Goal: Task Accomplishment & Management: Manage account settings

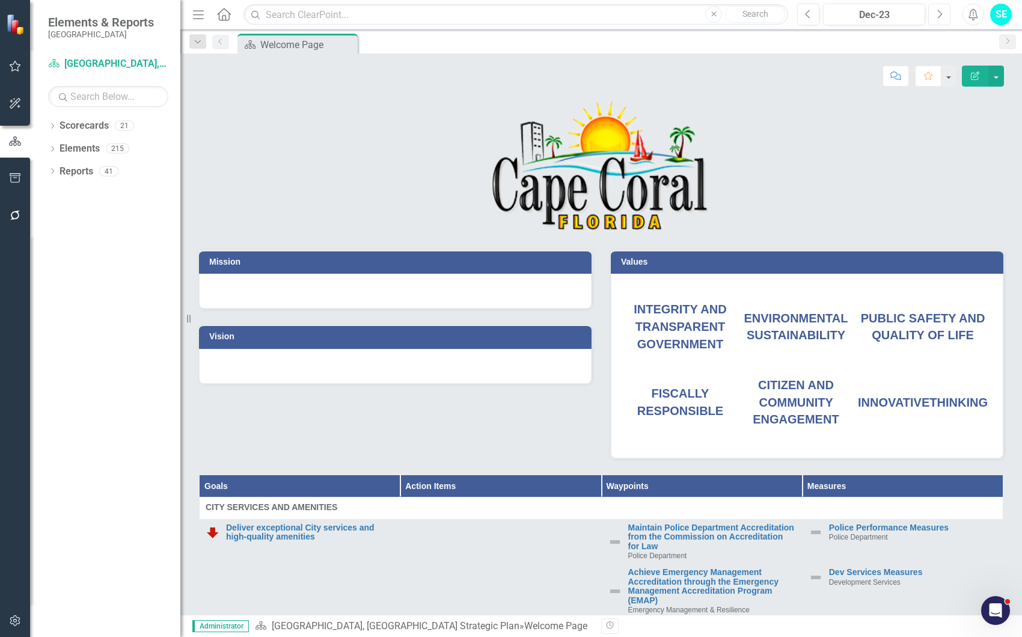
click at [942, 17] on icon "Next" at bounding box center [939, 14] width 7 height 11
click at [941, 17] on icon "Next" at bounding box center [939, 14] width 7 height 11
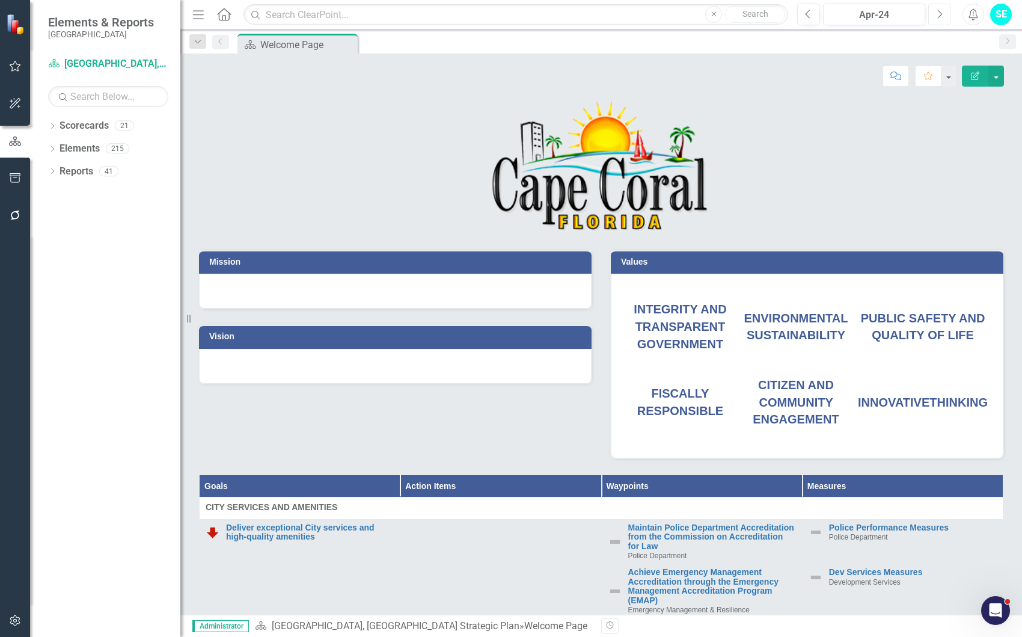
click at [941, 17] on icon "Next" at bounding box center [939, 14] width 7 height 11
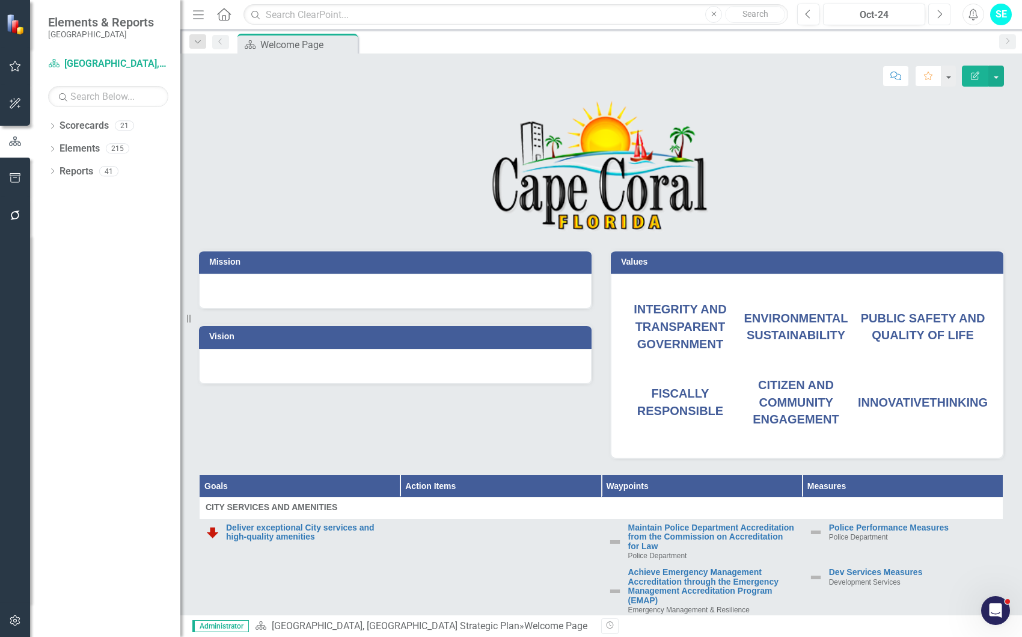
click at [941, 16] on icon "Next" at bounding box center [939, 14] width 7 height 11
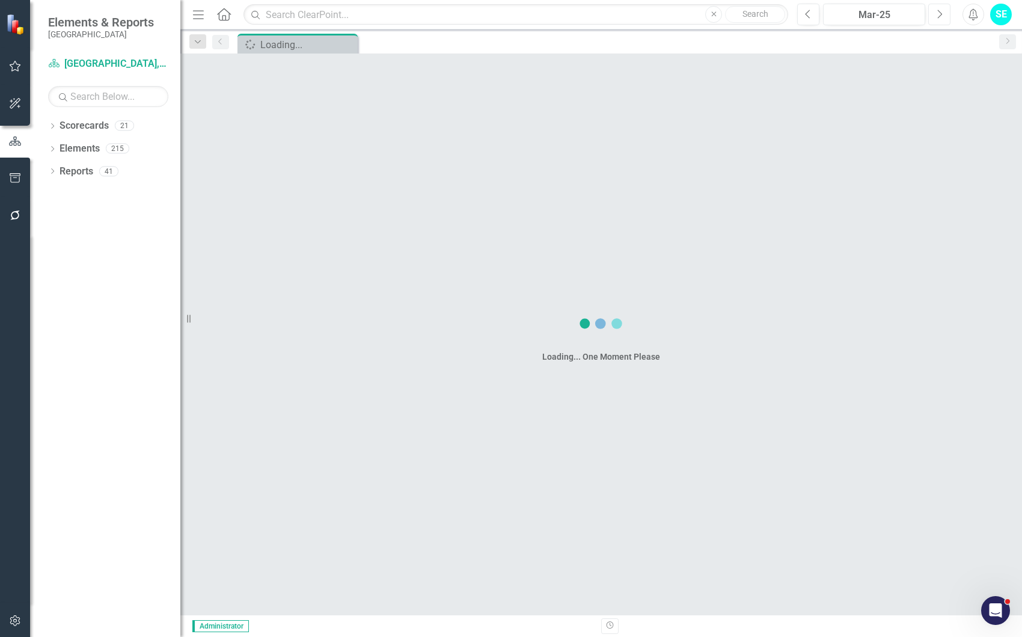
click at [941, 16] on icon "Next" at bounding box center [939, 14] width 7 height 11
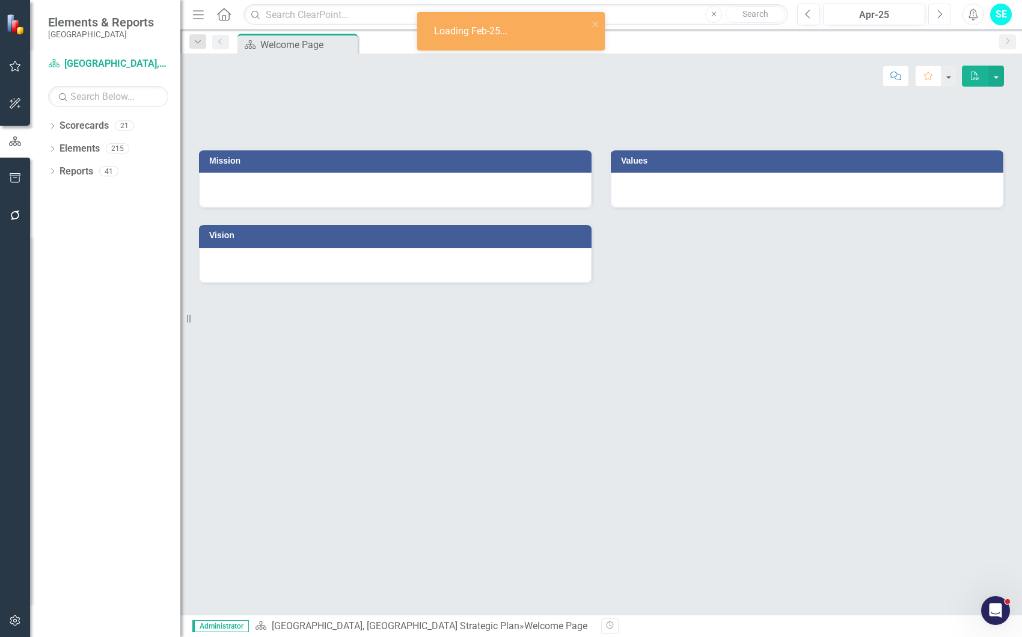
click at [940, 16] on icon "Next" at bounding box center [939, 14] width 7 height 11
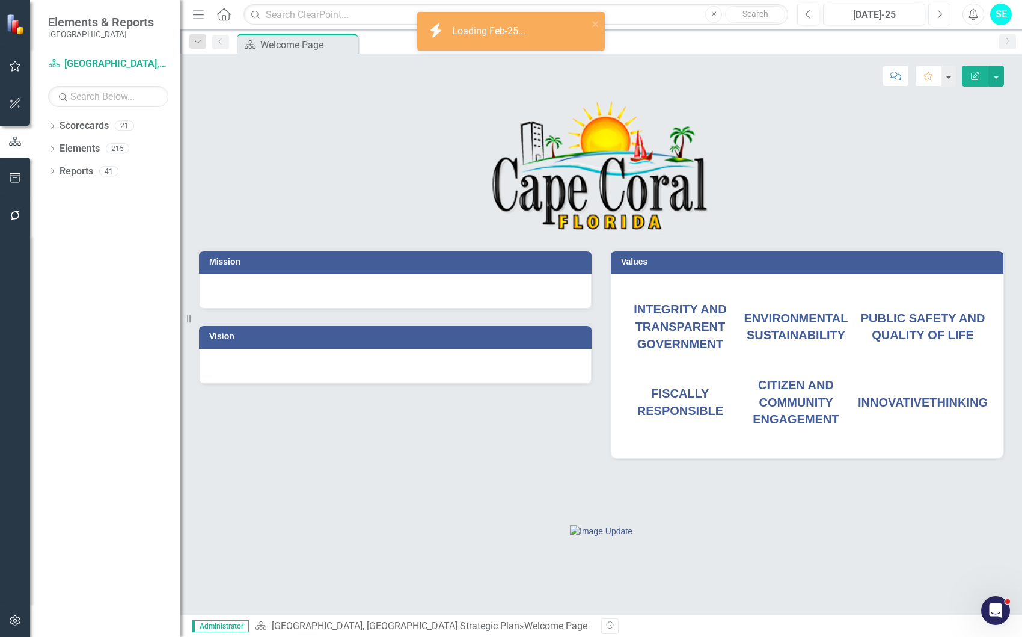
click at [940, 16] on icon "Next" at bounding box center [939, 14] width 7 height 11
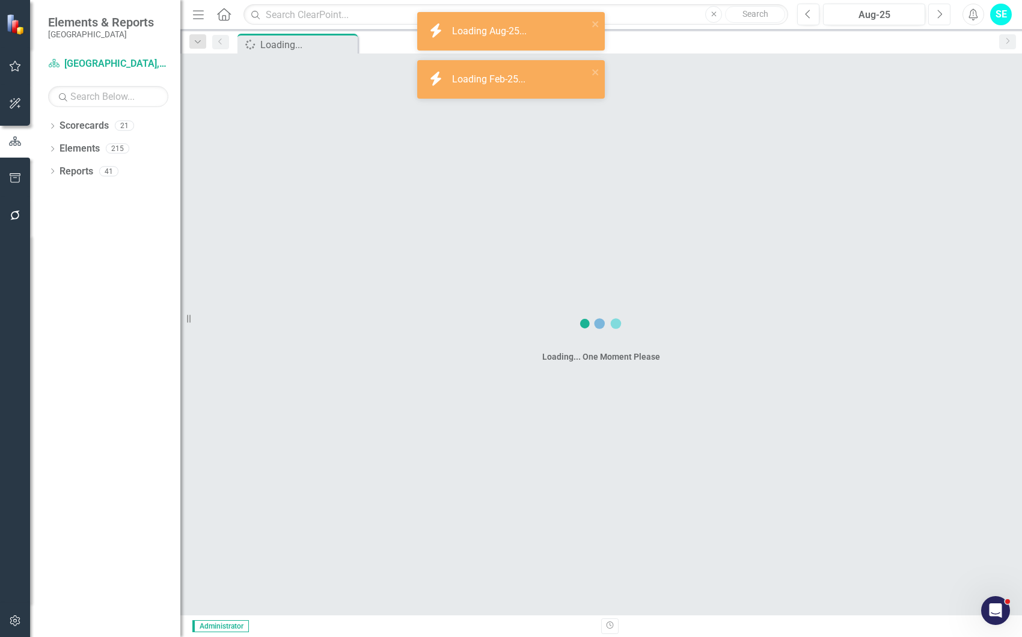
click at [939, 16] on icon "Next" at bounding box center [939, 14] width 7 height 11
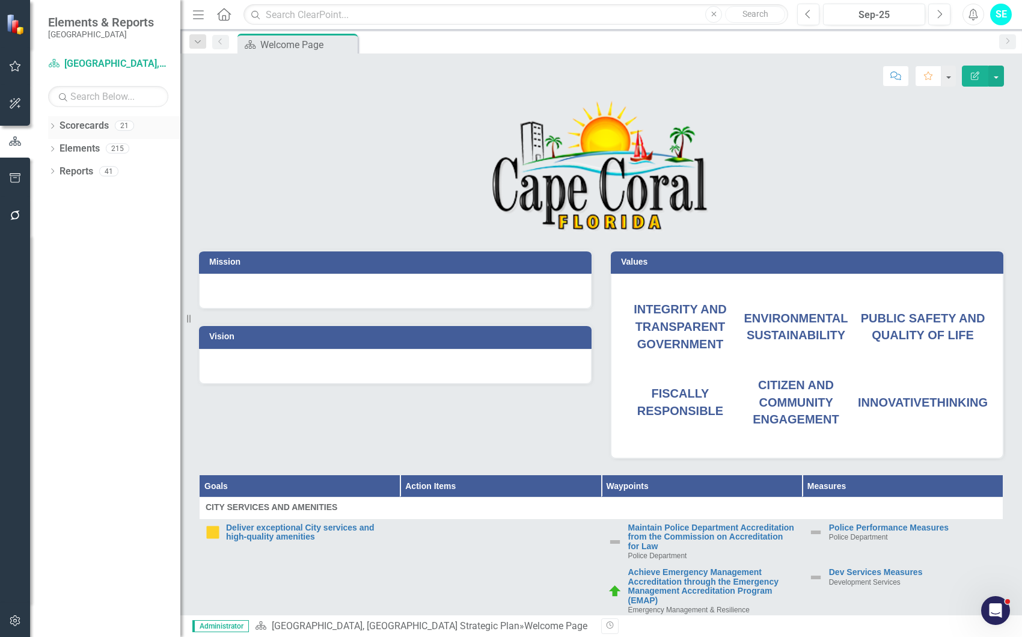
click at [53, 124] on icon "Dropdown" at bounding box center [52, 127] width 8 height 7
click at [60, 171] on icon "Dropdown" at bounding box center [58, 170] width 9 height 7
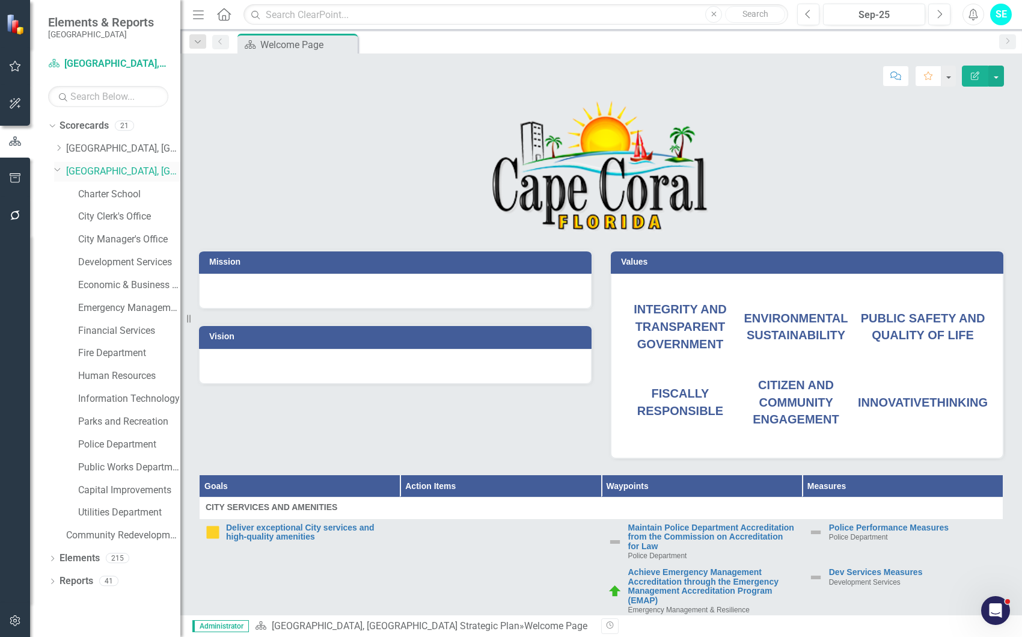
drag, startPoint x: 59, startPoint y: 171, endPoint x: 56, endPoint y: 162, distance: 9.5
click at [58, 171] on icon "Dropdown" at bounding box center [57, 169] width 7 height 9
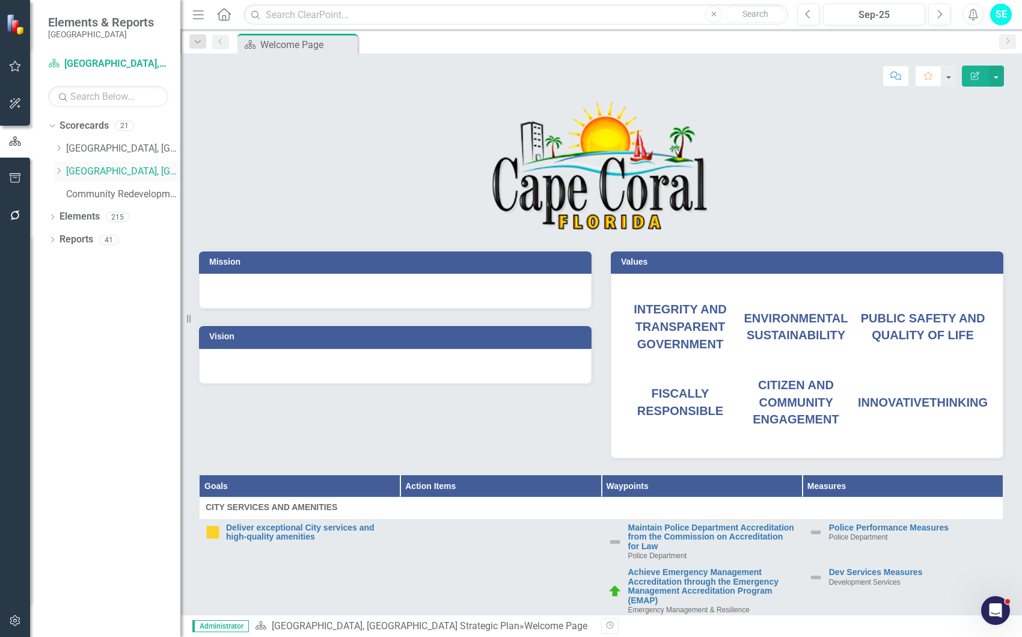
click at [55, 171] on icon "Dropdown" at bounding box center [58, 170] width 9 height 7
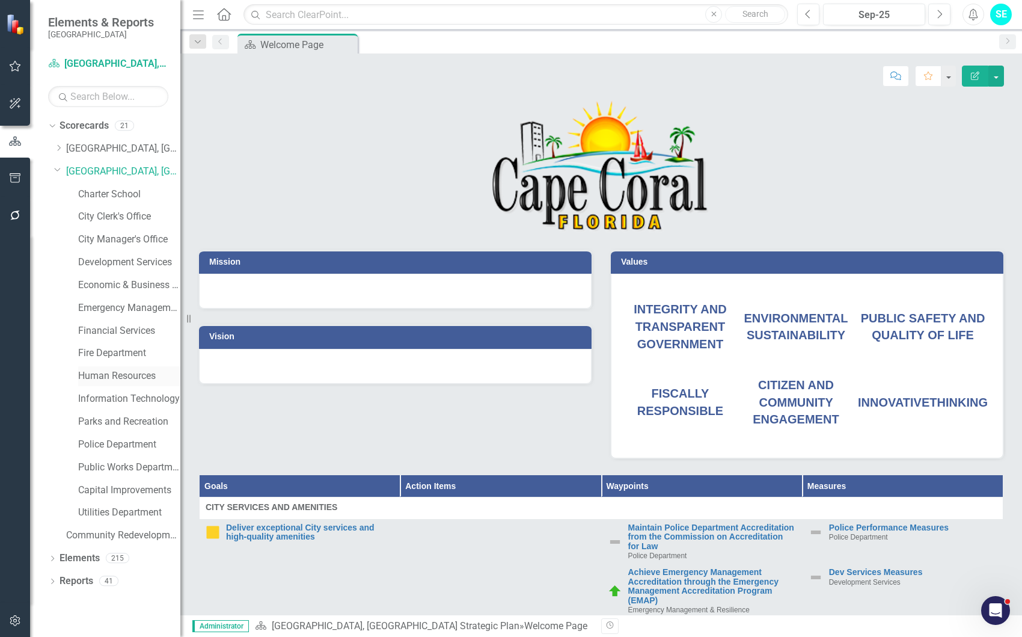
click at [115, 377] on link "Human Resources" at bounding box center [129, 376] width 102 height 14
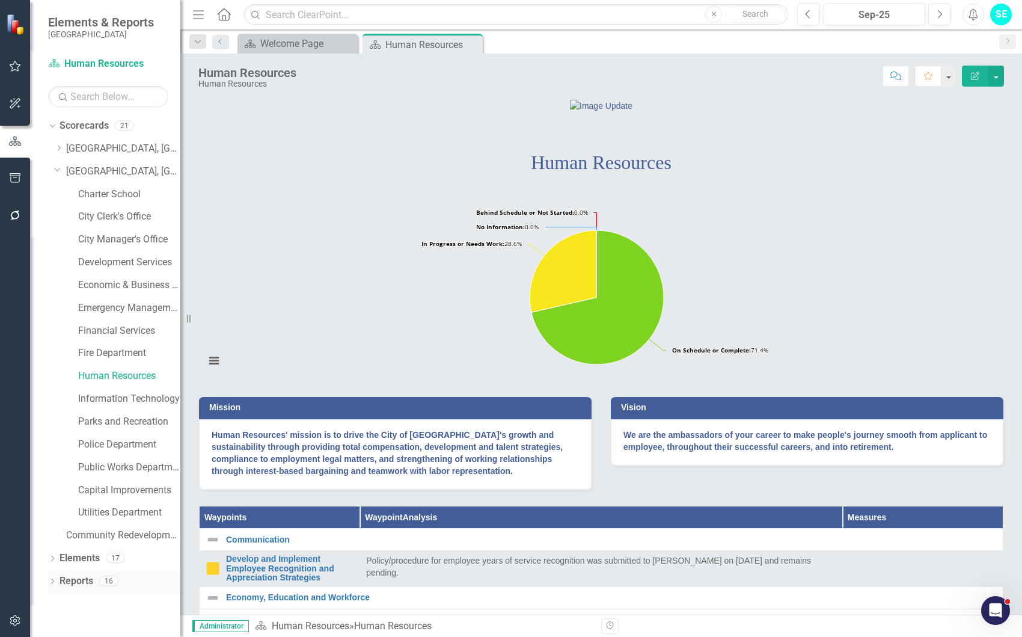
click at [51, 581] on icon "Dropdown" at bounding box center [52, 582] width 8 height 7
click at [18, 217] on icon "button" at bounding box center [15, 215] width 10 height 10
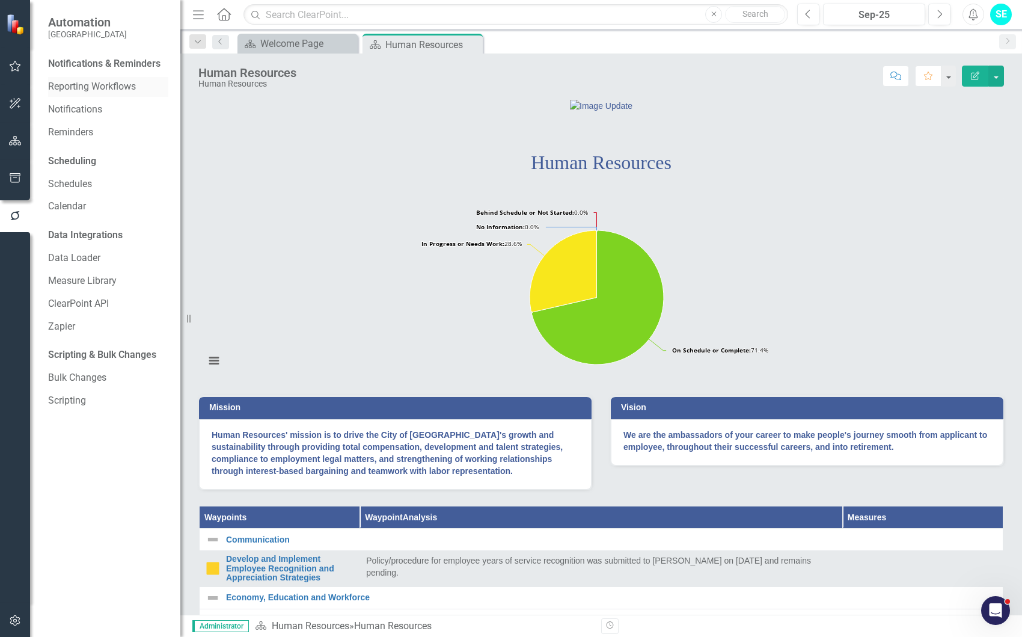
click at [96, 84] on link "Reporting Workflows" at bounding box center [108, 87] width 120 height 14
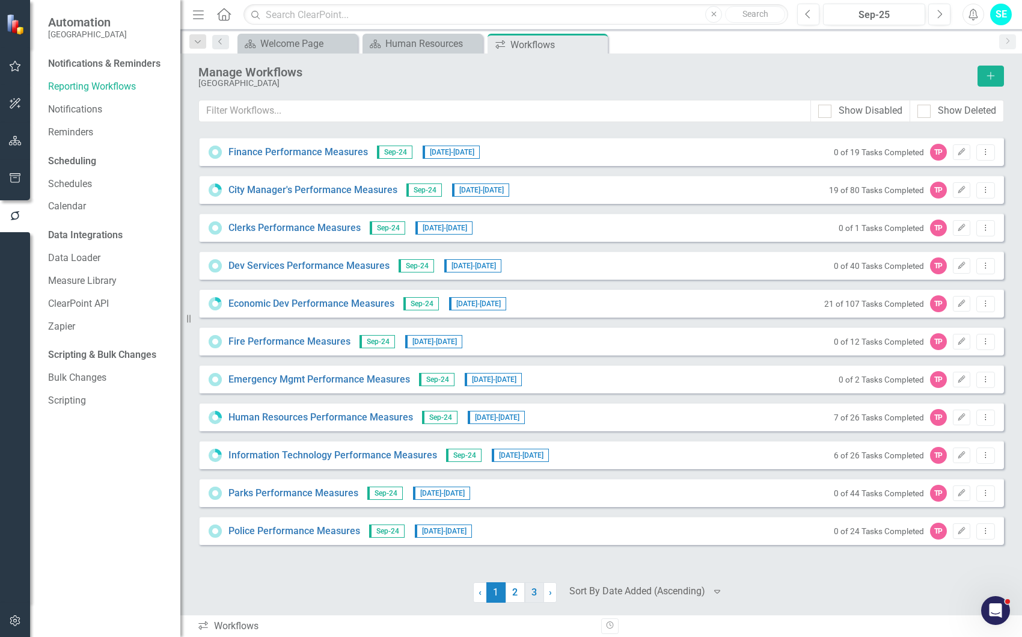
click at [533, 594] on link "3" at bounding box center [534, 592] width 19 height 20
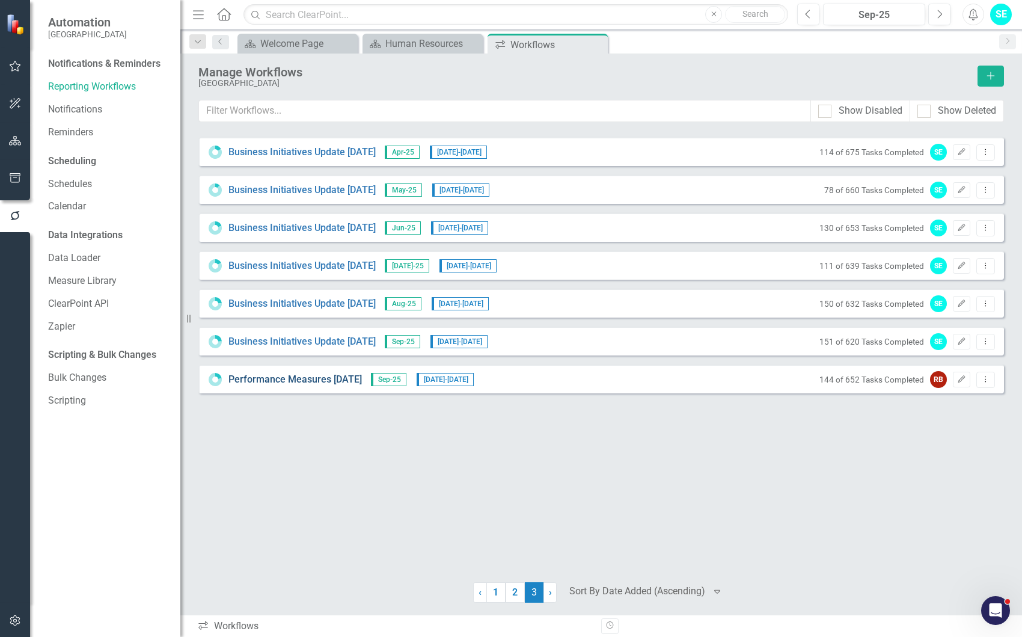
click at [358, 382] on link "Performance Measures [DATE]" at bounding box center [294, 380] width 133 height 14
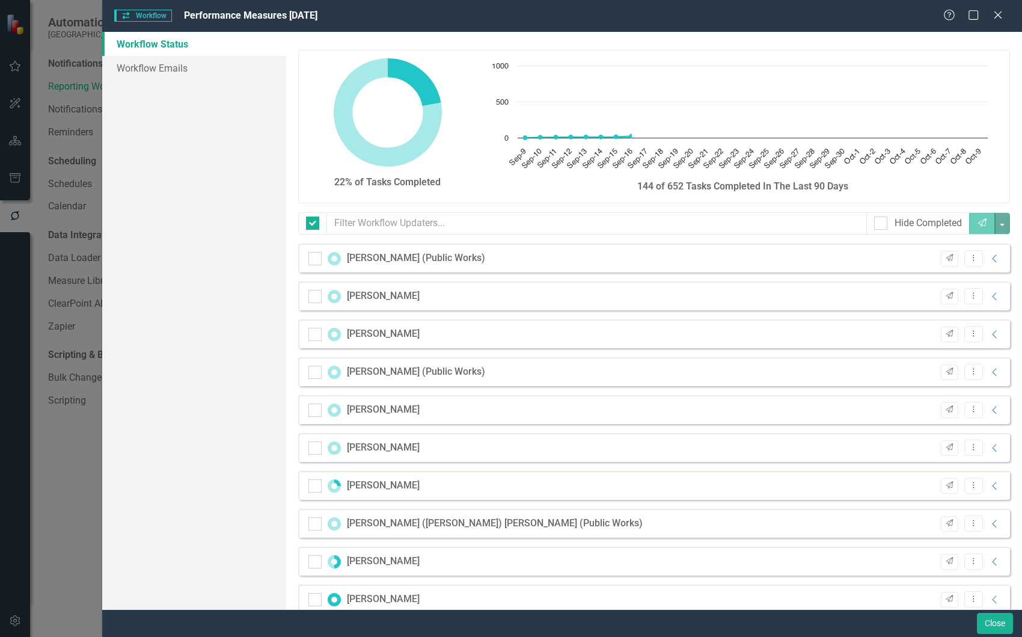
checkbox input "false"
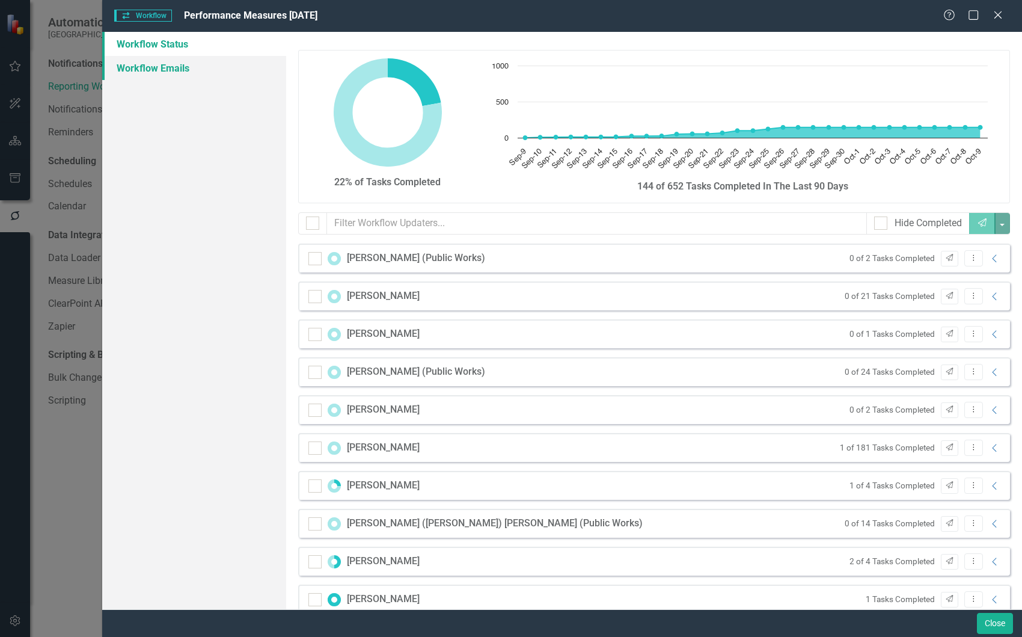
click at [154, 72] on link "Workflow Emails" at bounding box center [194, 68] width 184 height 24
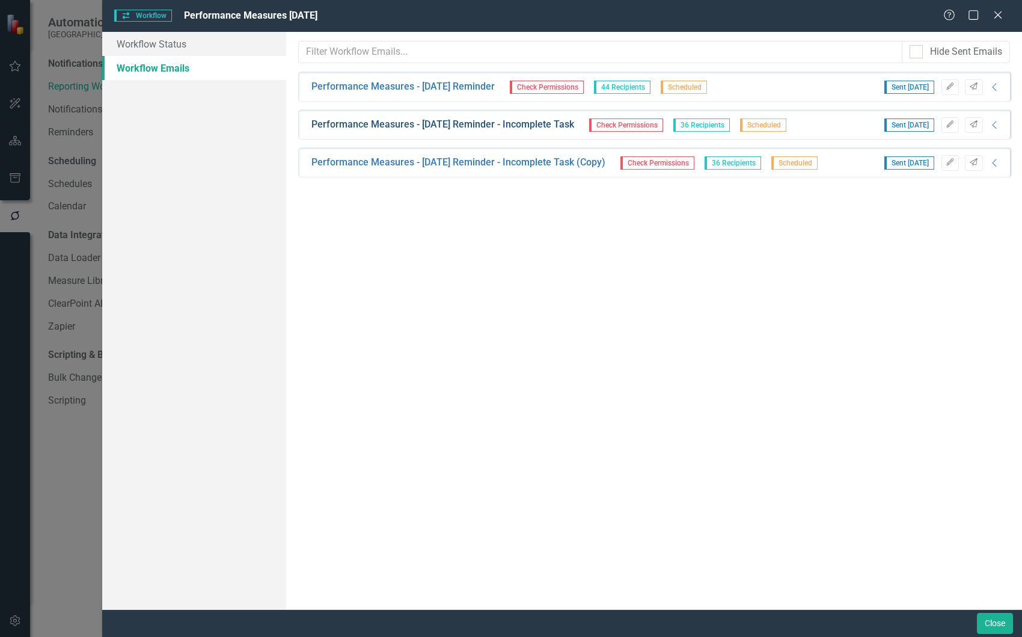
click at [554, 127] on link "Performance Measures - [DATE] Reminder - Incomplete Task" at bounding box center [442, 125] width 263 height 14
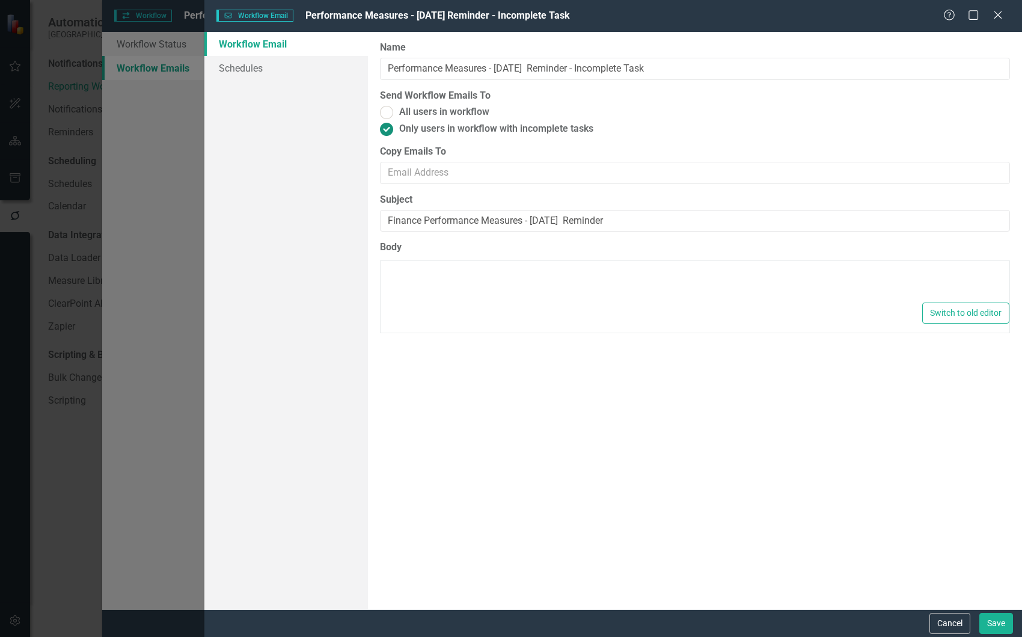
type textarea "<p>Dear {FirstName},</p> <p>Please log into ClearPoint and update the following…"
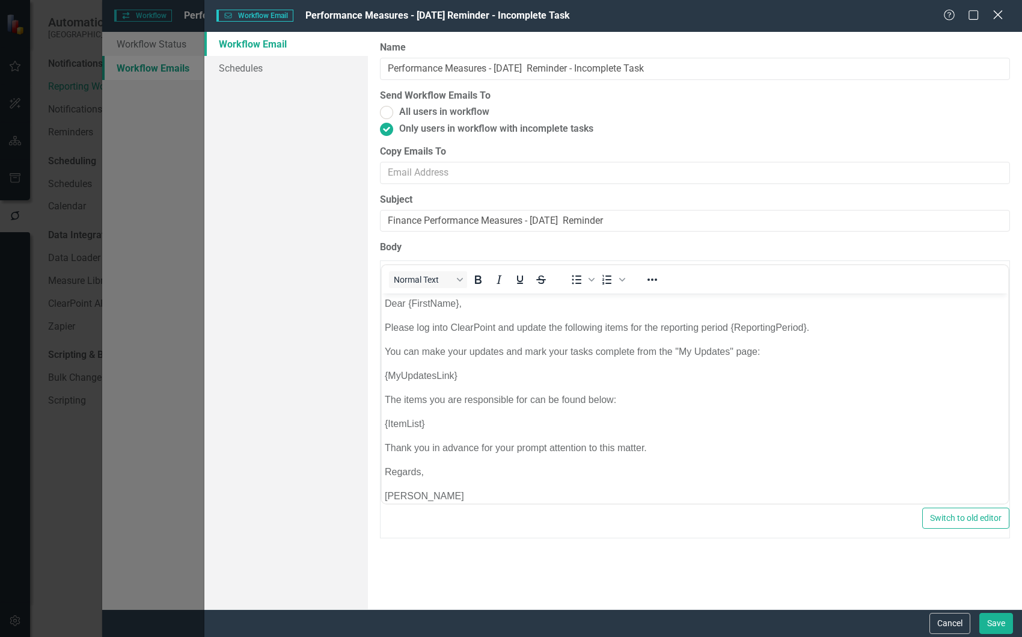
click at [998, 16] on icon at bounding box center [997, 14] width 9 height 9
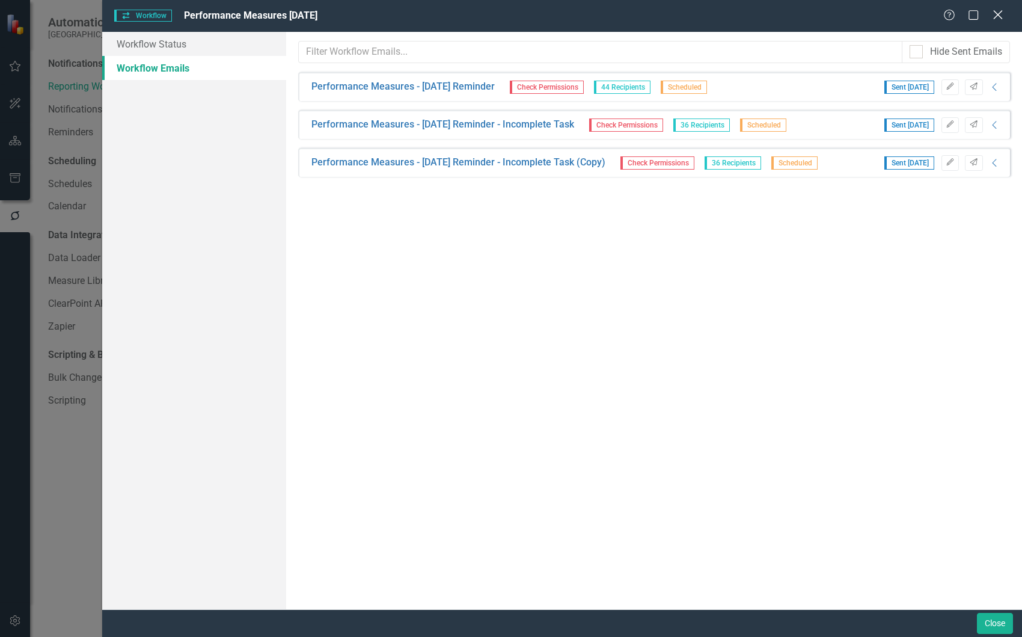
click at [997, 16] on icon at bounding box center [997, 14] width 9 height 9
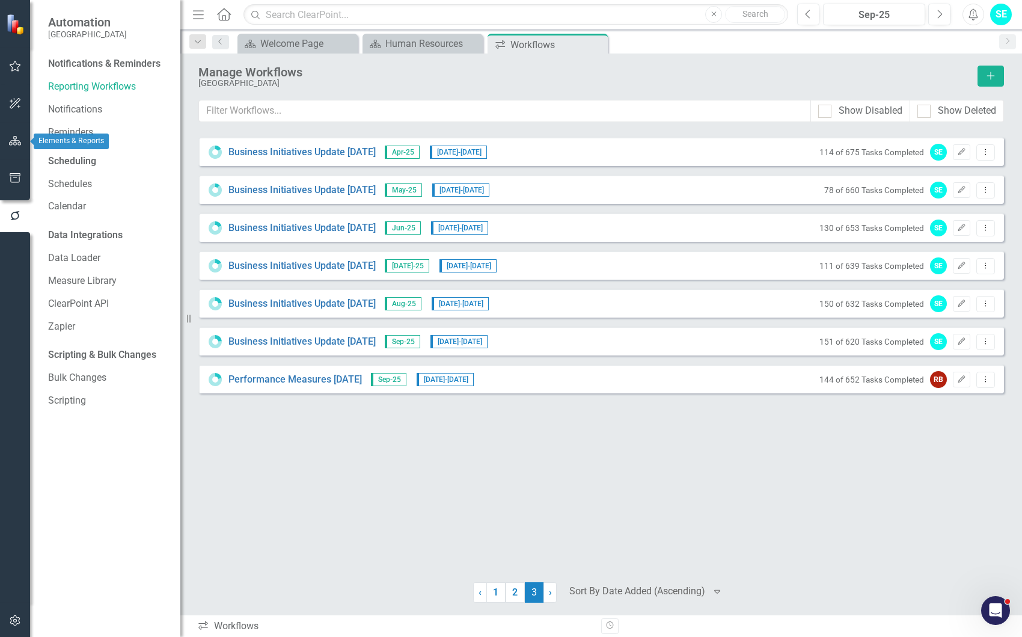
click at [15, 136] on icon "button" at bounding box center [15, 141] width 13 height 10
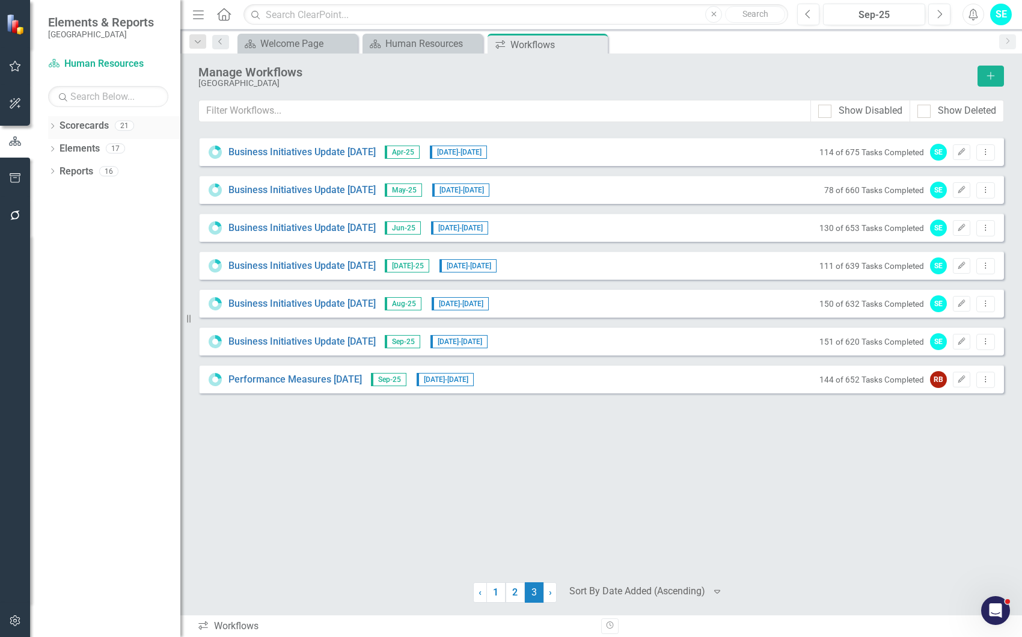
click at [52, 124] on div "Dropdown" at bounding box center [52, 127] width 8 height 10
click at [57, 170] on icon "Dropdown" at bounding box center [58, 170] width 9 height 7
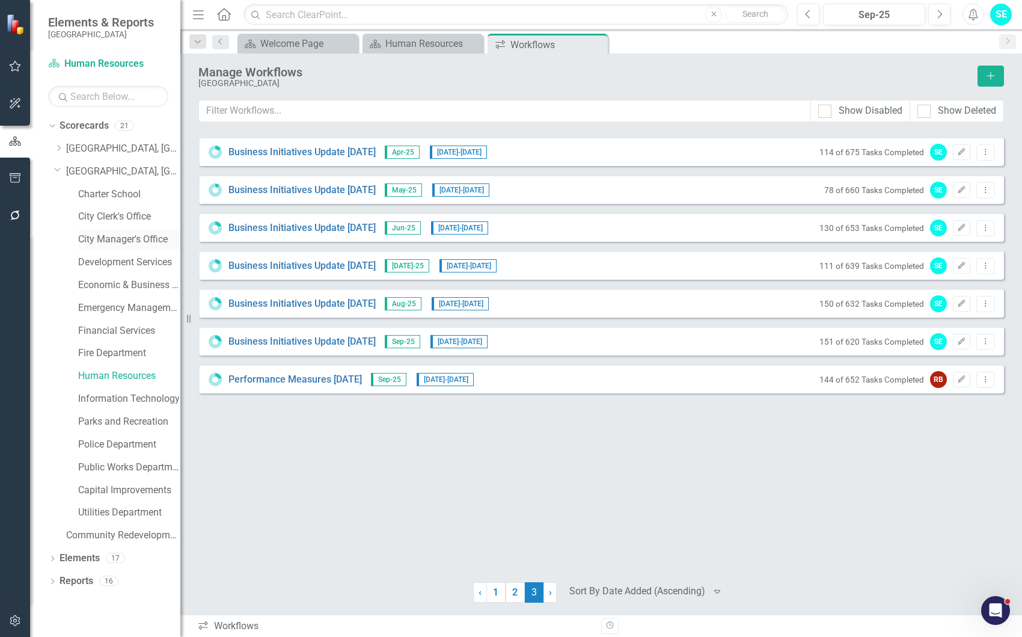
click at [113, 243] on link "City Manager's Office" at bounding box center [129, 240] width 102 height 14
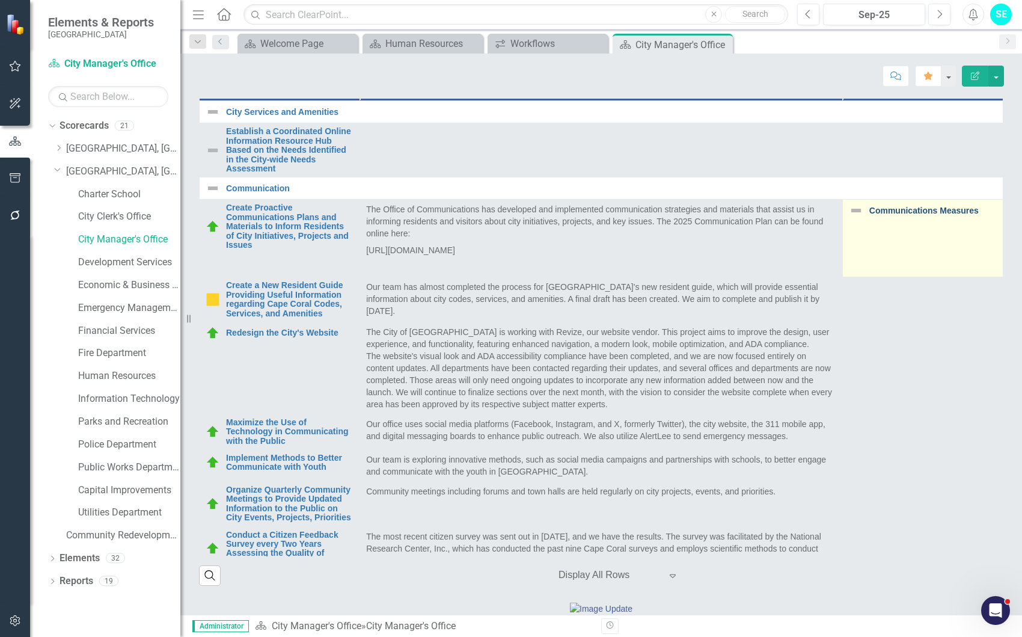
click at [876, 215] on link "Communications Measures" at bounding box center [932, 210] width 127 height 9
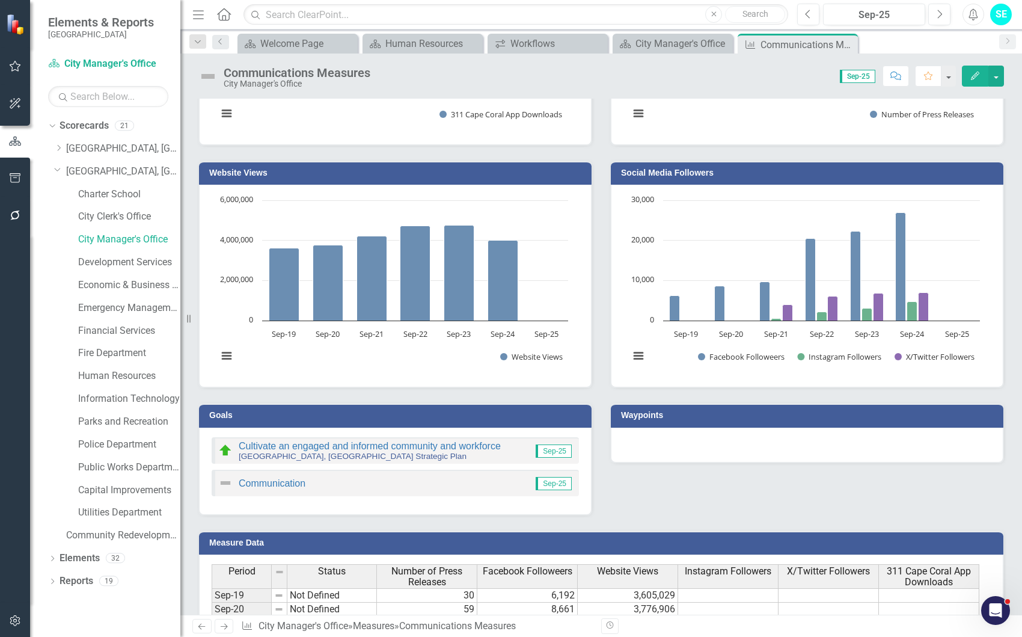
scroll to position [361, 0]
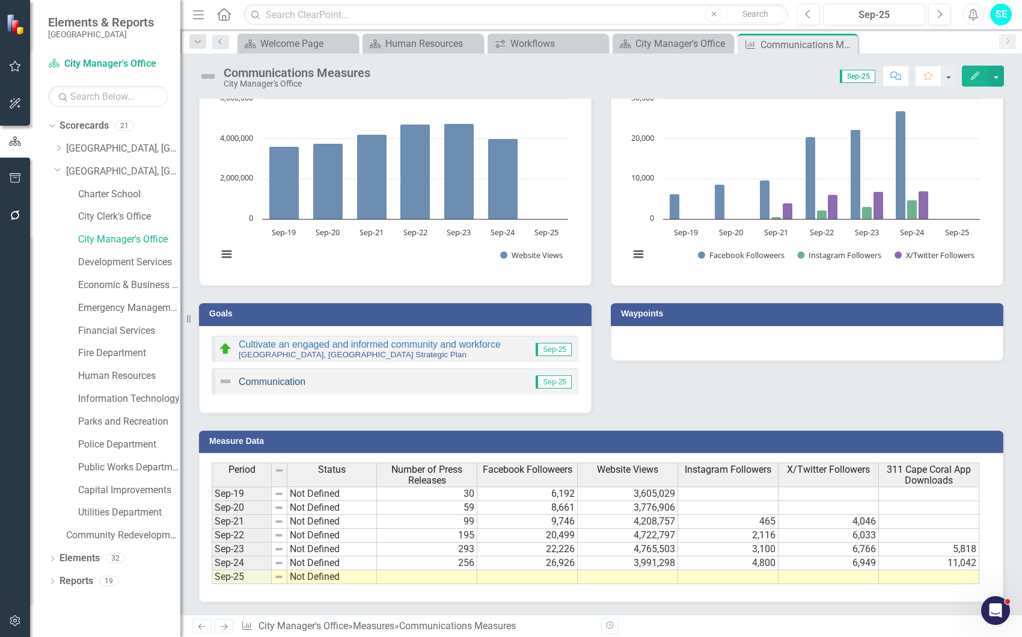
click at [276, 383] on link "Communication" at bounding box center [272, 381] width 67 height 10
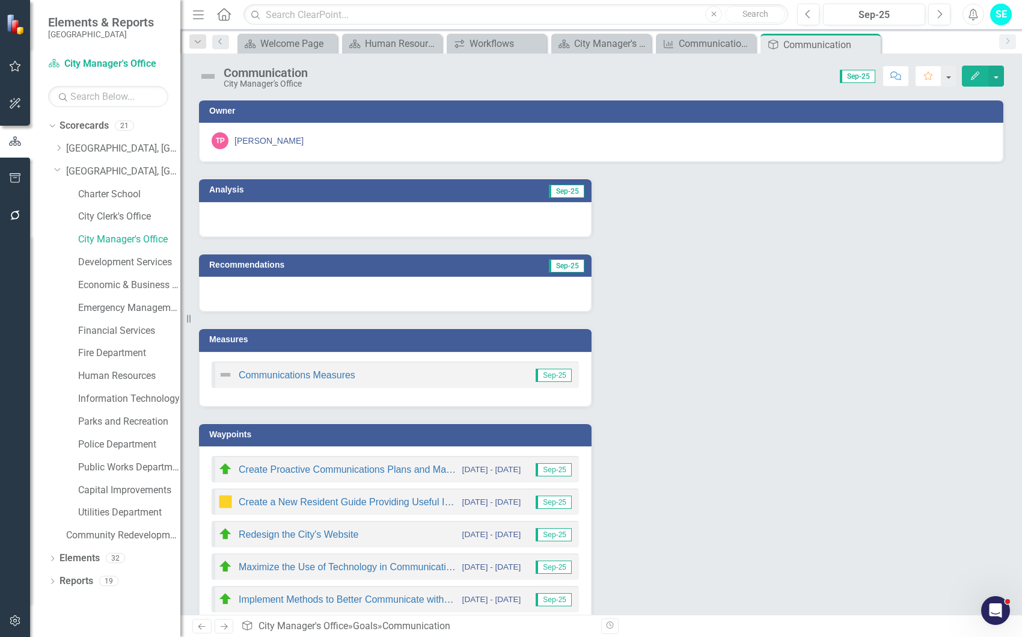
click at [228, 374] on img at bounding box center [225, 374] width 14 height 14
click at [260, 376] on link "Communications Measures" at bounding box center [297, 375] width 117 height 10
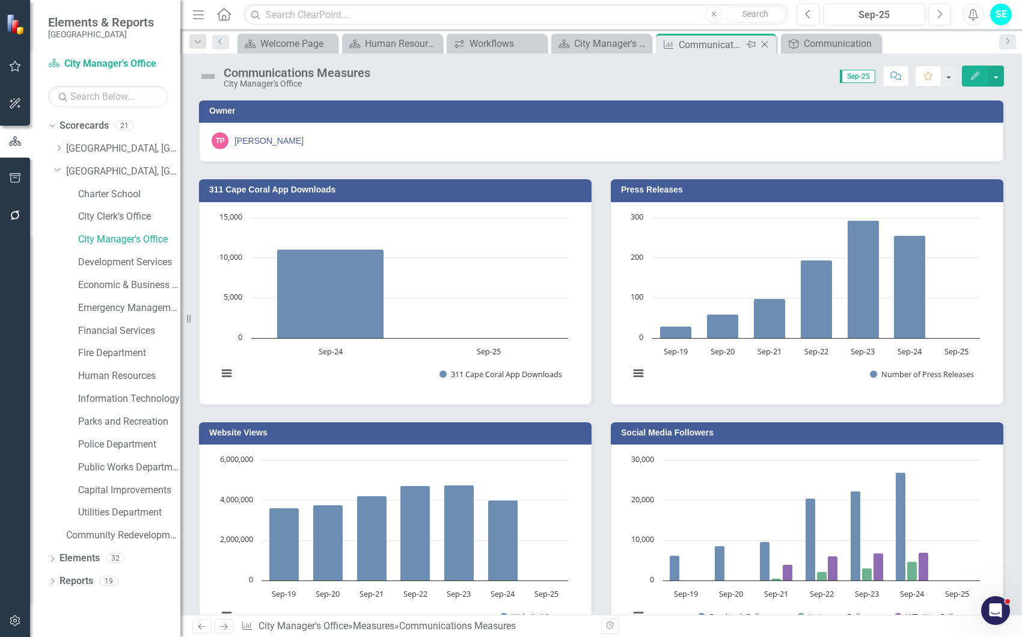
click at [765, 45] on icon "Close" at bounding box center [765, 45] width 12 height 10
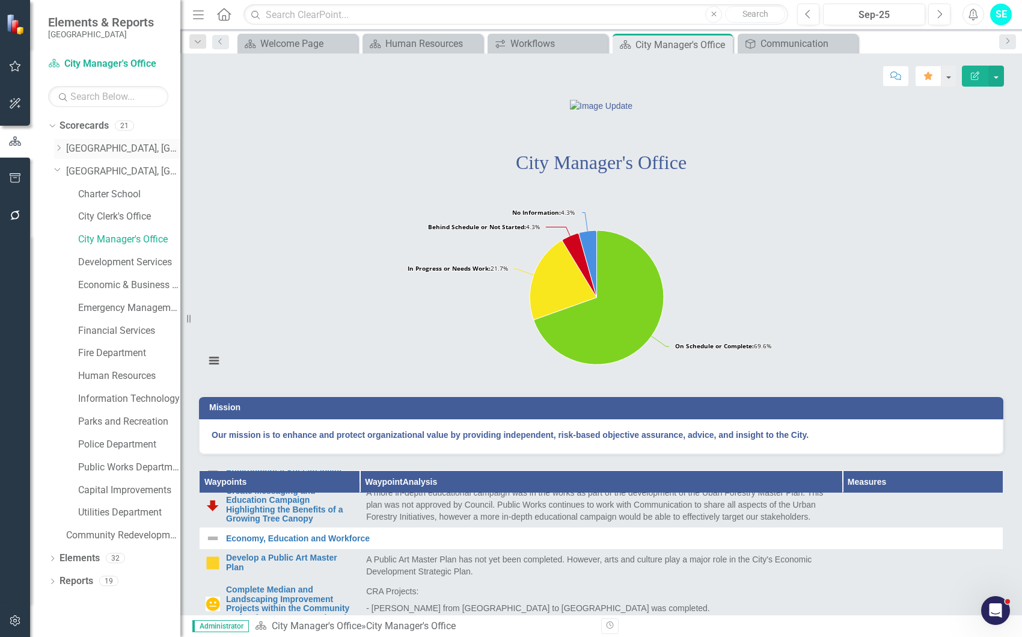
click at [58, 147] on icon "Dropdown" at bounding box center [58, 147] width 9 height 7
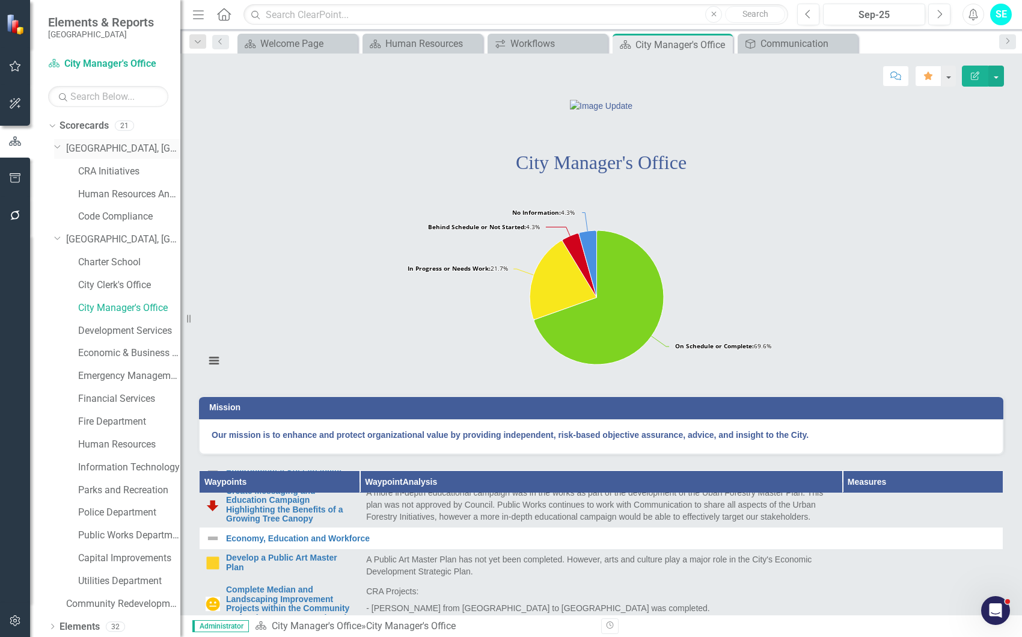
click at [88, 148] on link "[GEOGRAPHIC_DATA], [GEOGRAPHIC_DATA] Business Initiatives" at bounding box center [123, 149] width 114 height 14
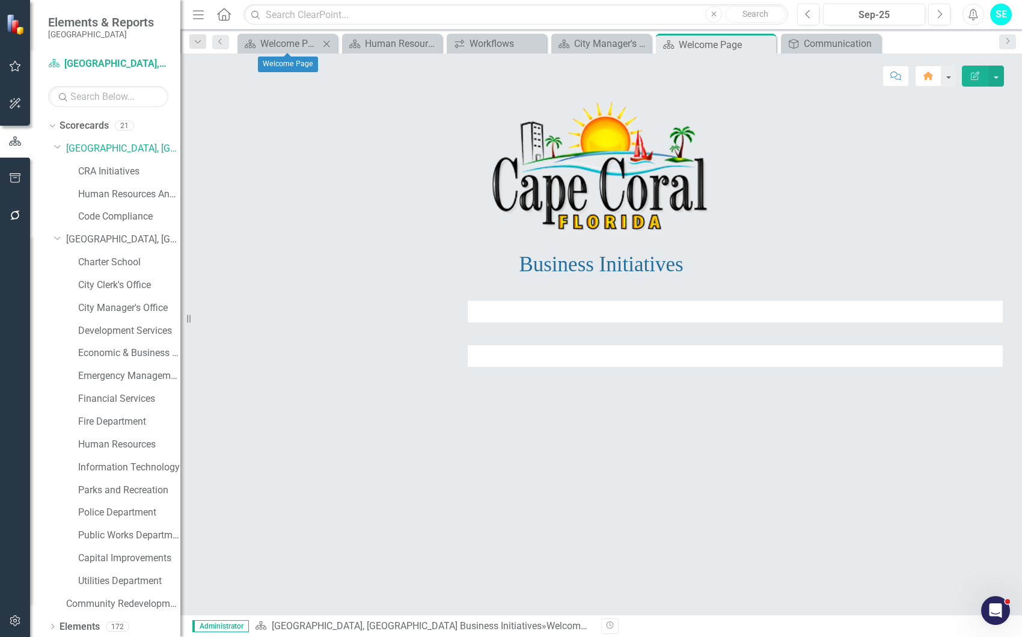
click at [327, 41] on icon "Close" at bounding box center [326, 44] width 12 height 10
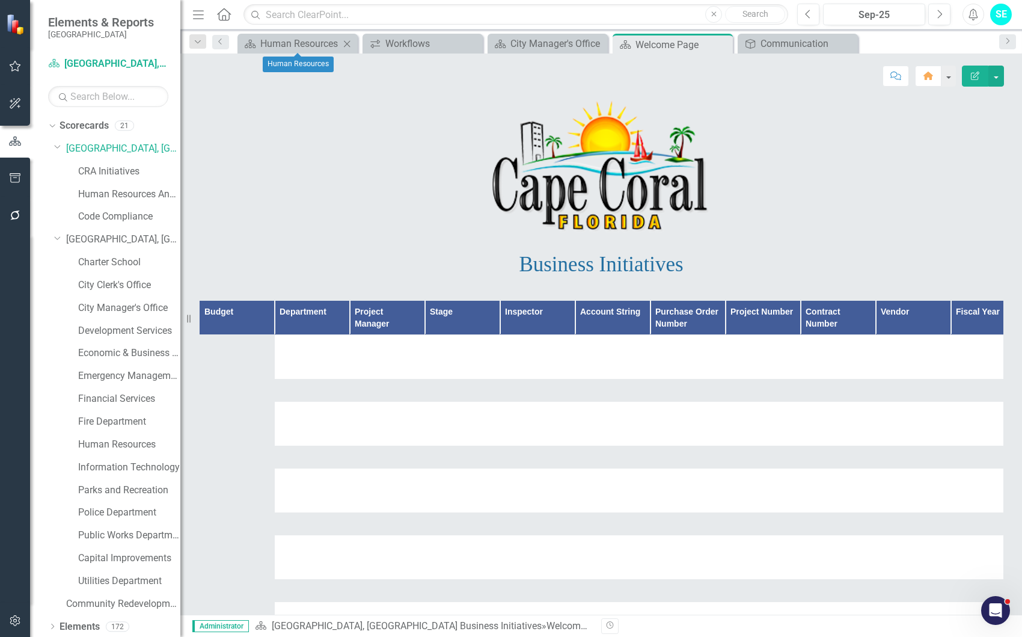
click at [347, 42] on icon "Close" at bounding box center [347, 44] width 12 height 10
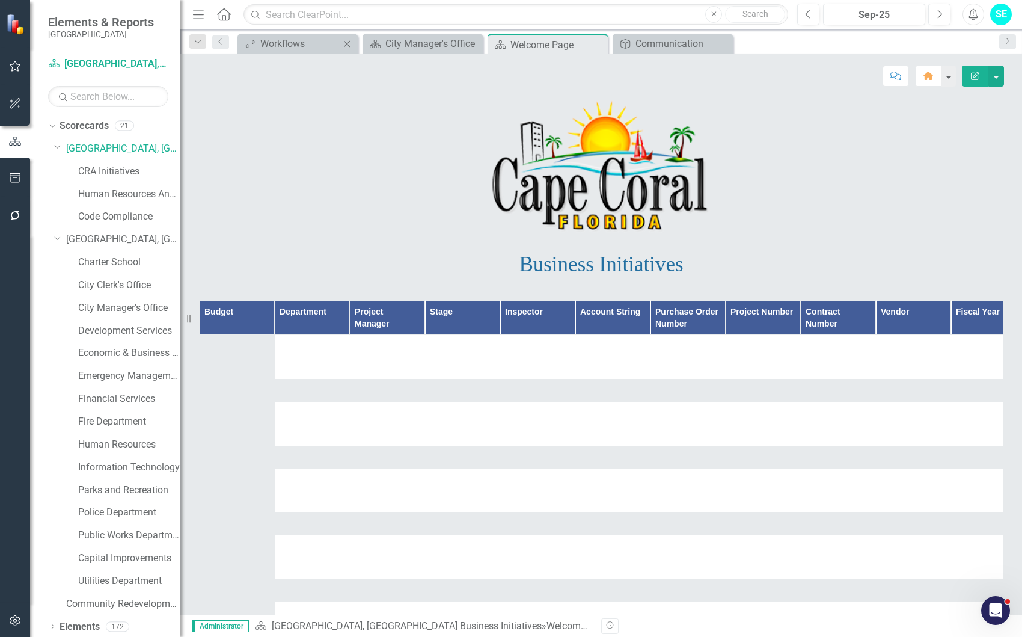
click at [347, 41] on icon "Close" at bounding box center [347, 44] width 12 height 10
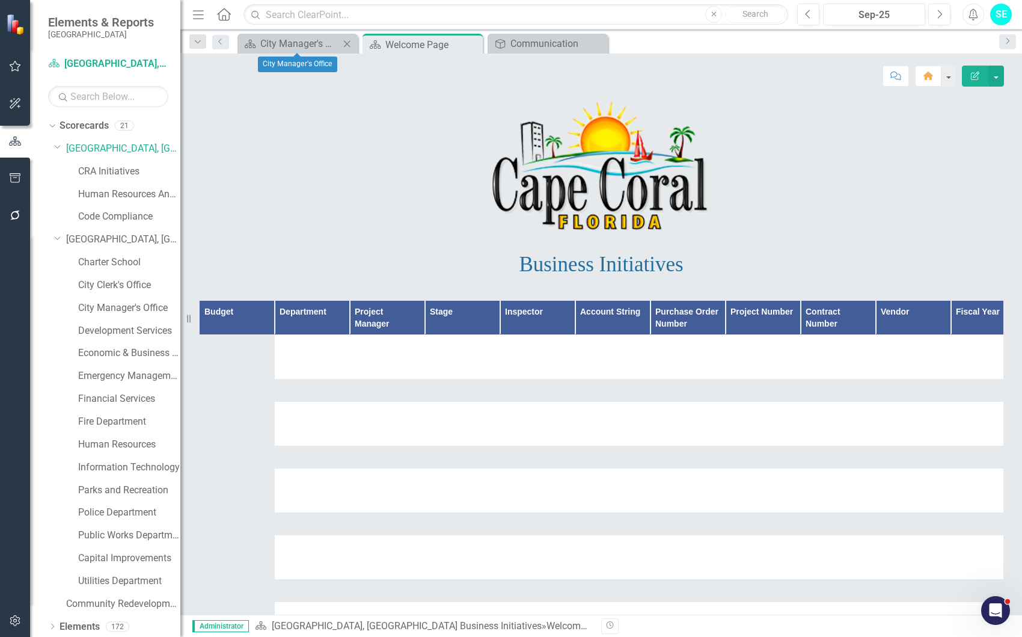
click at [347, 41] on icon "Close" at bounding box center [347, 44] width 12 height 10
click at [0, 0] on icon "Close" at bounding box center [0, 0] width 0 height 0
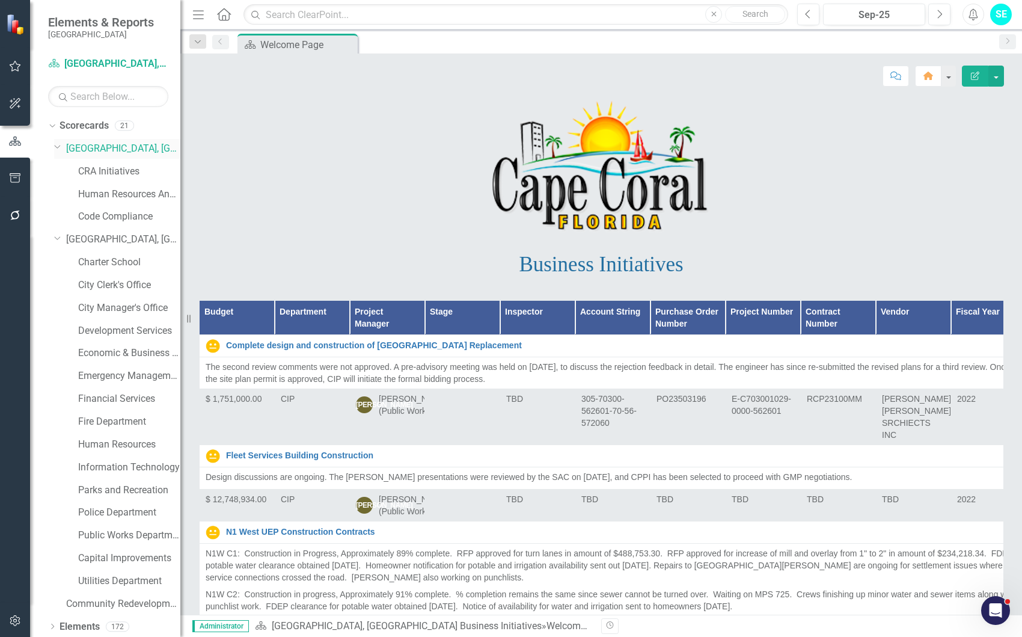
click at [55, 146] on icon at bounding box center [58, 146] width 6 height 3
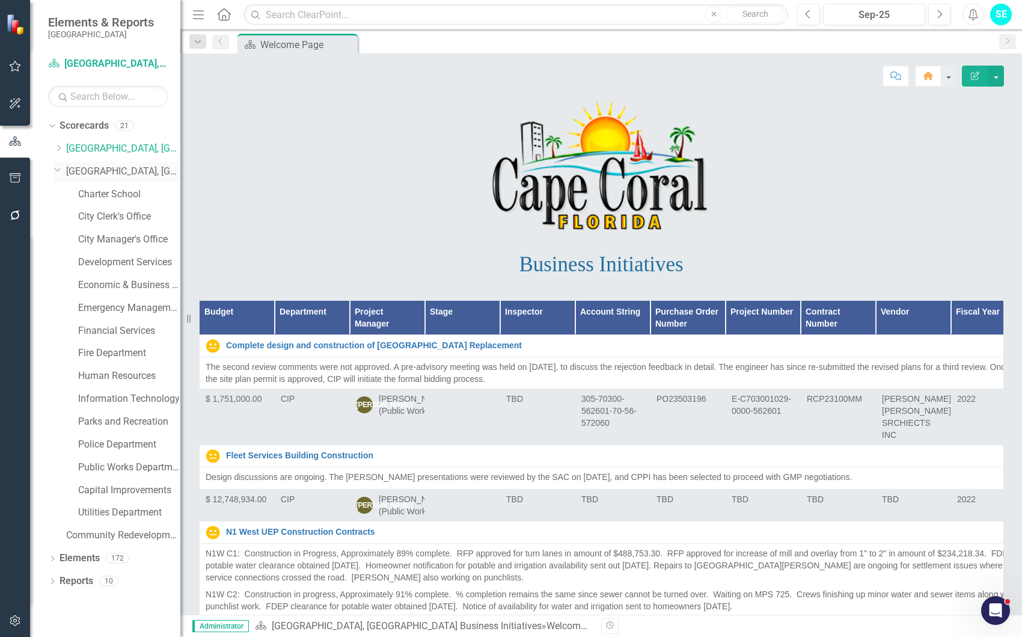
click at [59, 171] on icon "Dropdown" at bounding box center [57, 169] width 7 height 9
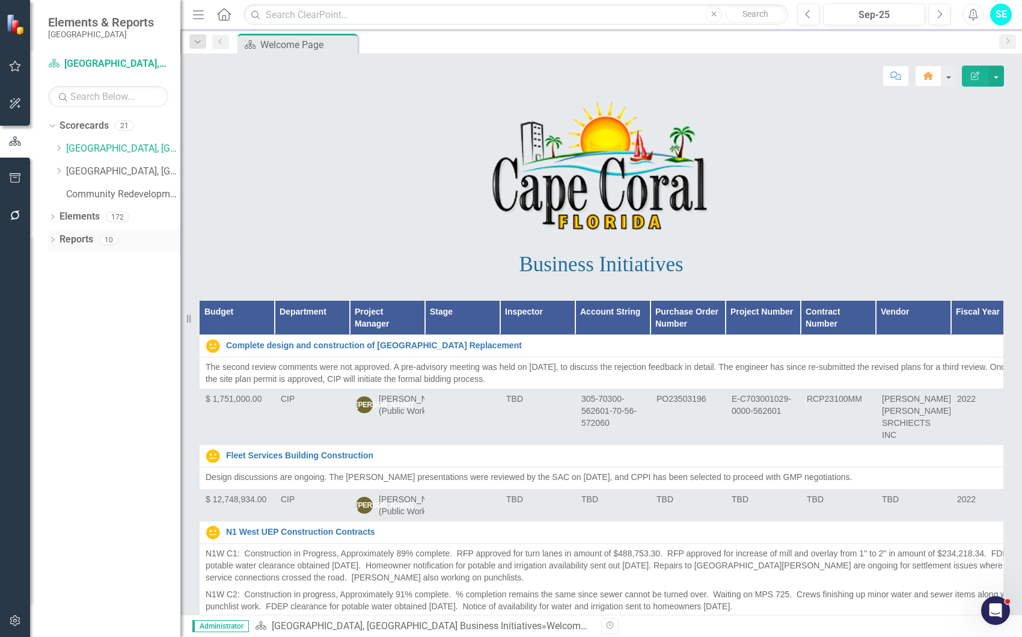
click at [51, 241] on icon "Dropdown" at bounding box center [52, 240] width 8 height 7
click at [59, 325] on icon "Dropdown" at bounding box center [57, 327] width 8 height 7
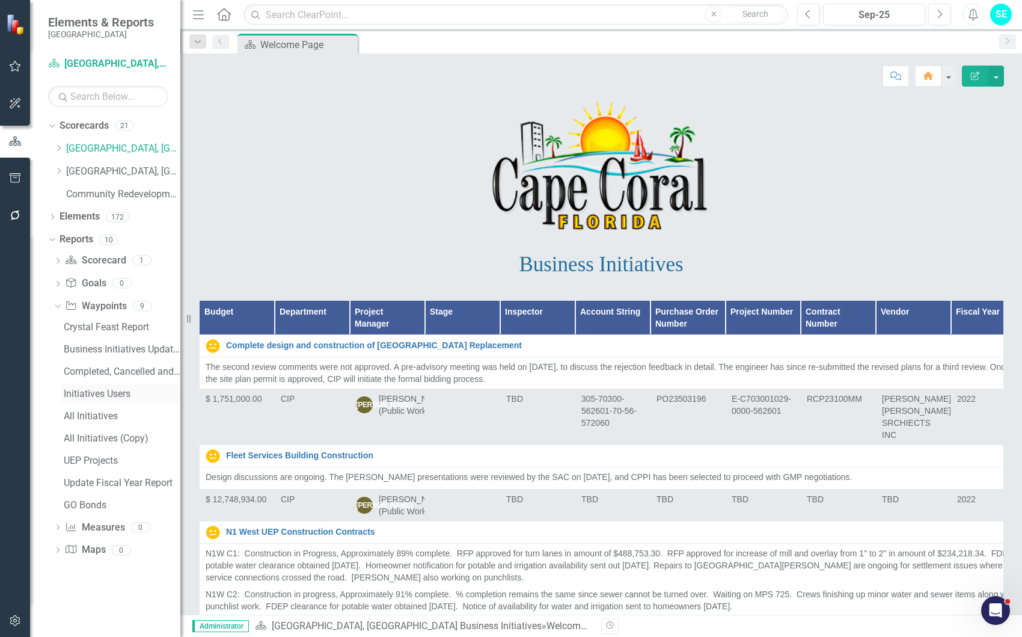
click at [90, 391] on div "Initiatives Users" at bounding box center [122, 393] width 117 height 11
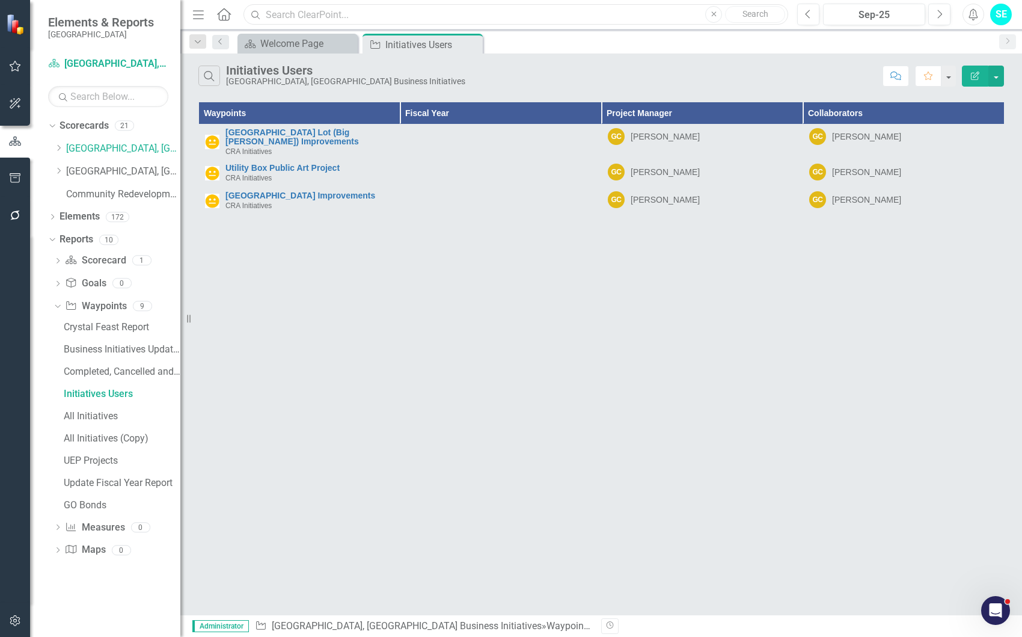
click at [340, 17] on input "text" at bounding box center [515, 14] width 545 height 21
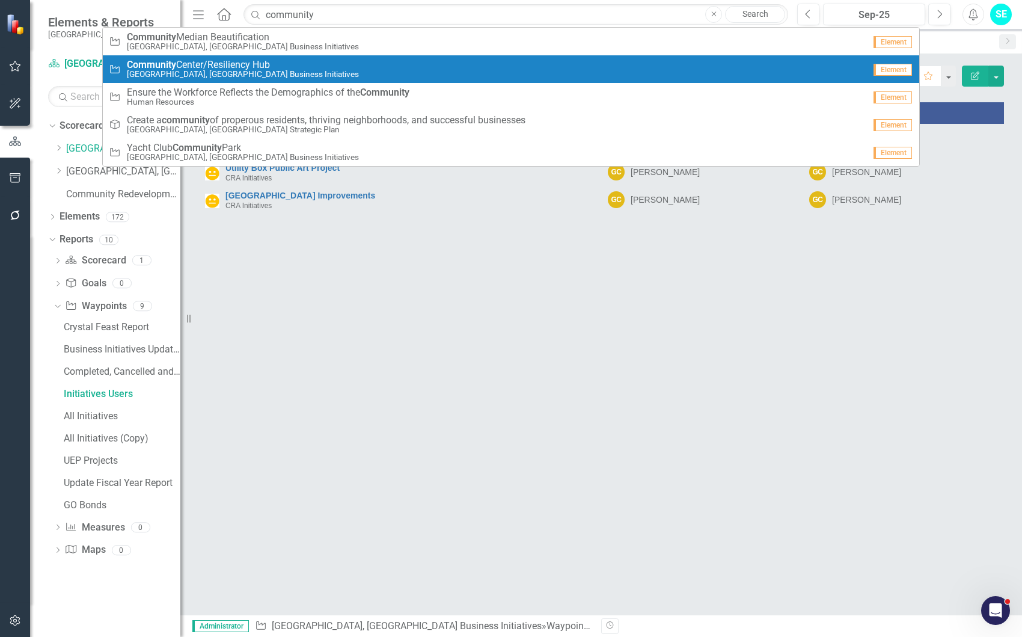
click at [325, 70] on div "[GEOGRAPHIC_DATA]/Resiliency Hub [GEOGRAPHIC_DATA], [GEOGRAPHIC_DATA] Business …" at bounding box center [487, 70] width 756 height 20
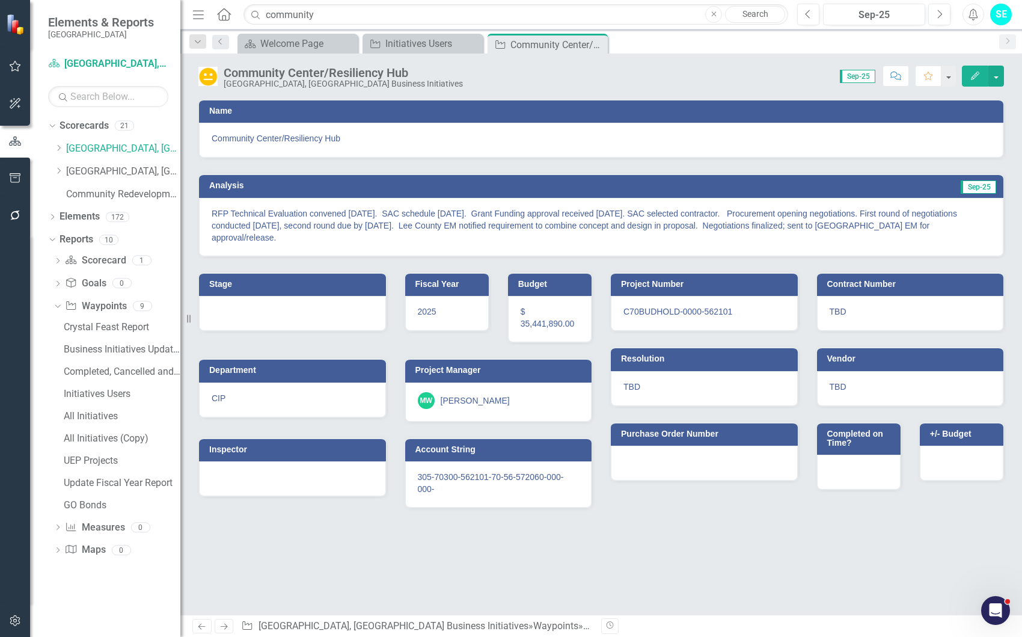
click at [968, 79] on button "Edit" at bounding box center [975, 76] width 26 height 21
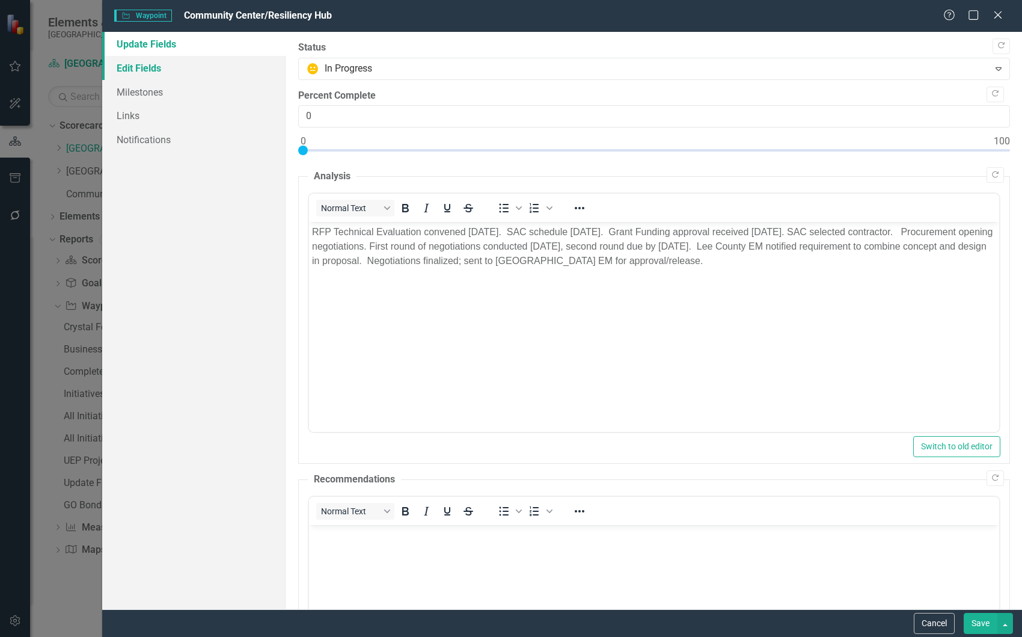
click at [155, 67] on link "Edit Fields" at bounding box center [194, 68] width 184 height 24
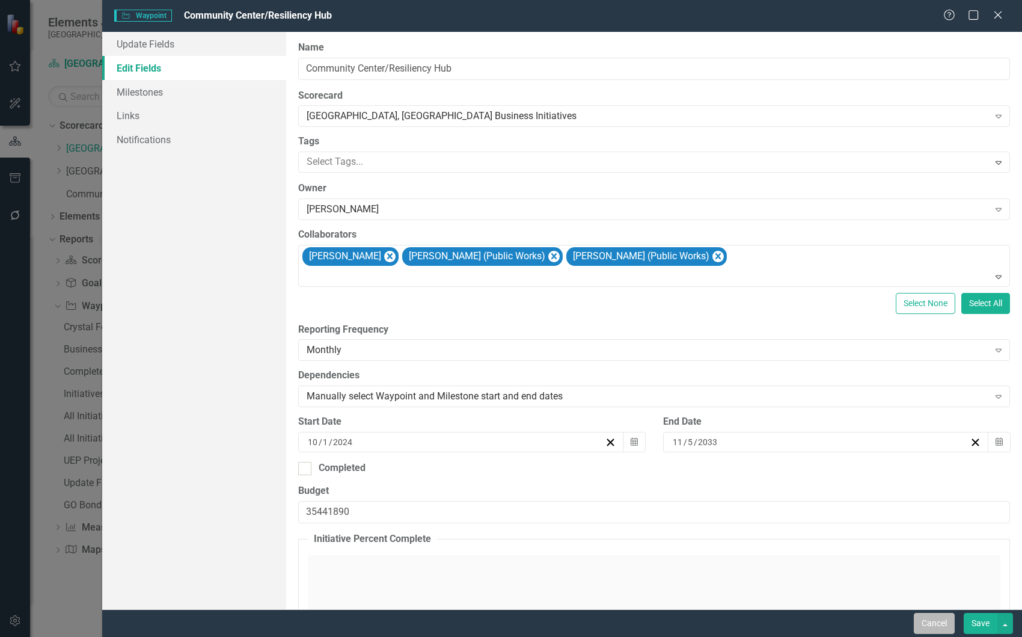
click at [935, 617] on button "Cancel" at bounding box center [934, 623] width 41 height 21
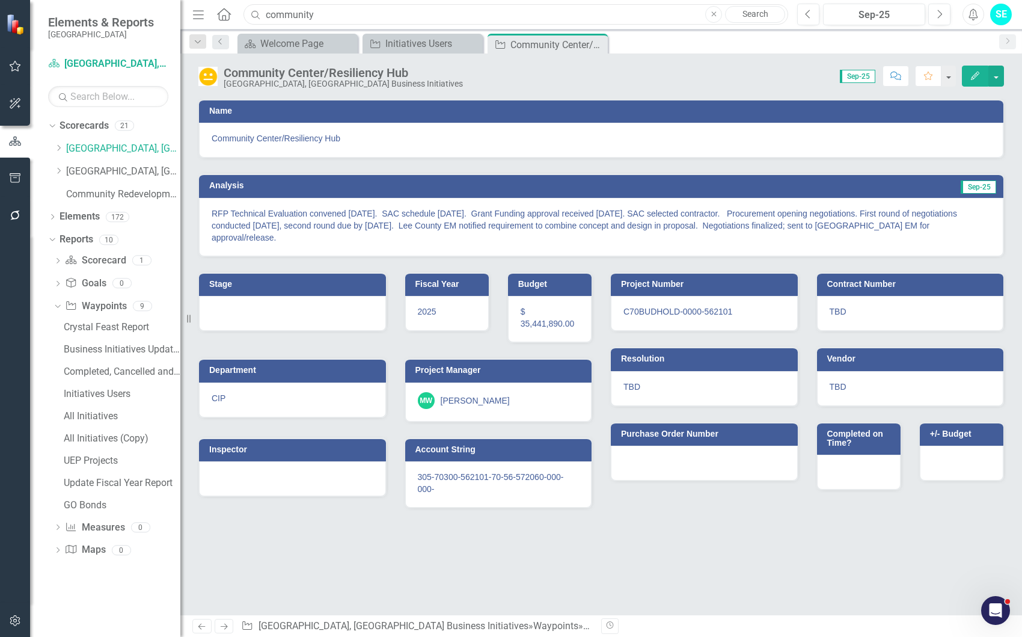
drag, startPoint x: 320, startPoint y: 13, endPoint x: 254, endPoint y: 13, distance: 66.1
click at [254, 13] on div "Search community Close Search" at bounding box center [512, 14] width 545 height 21
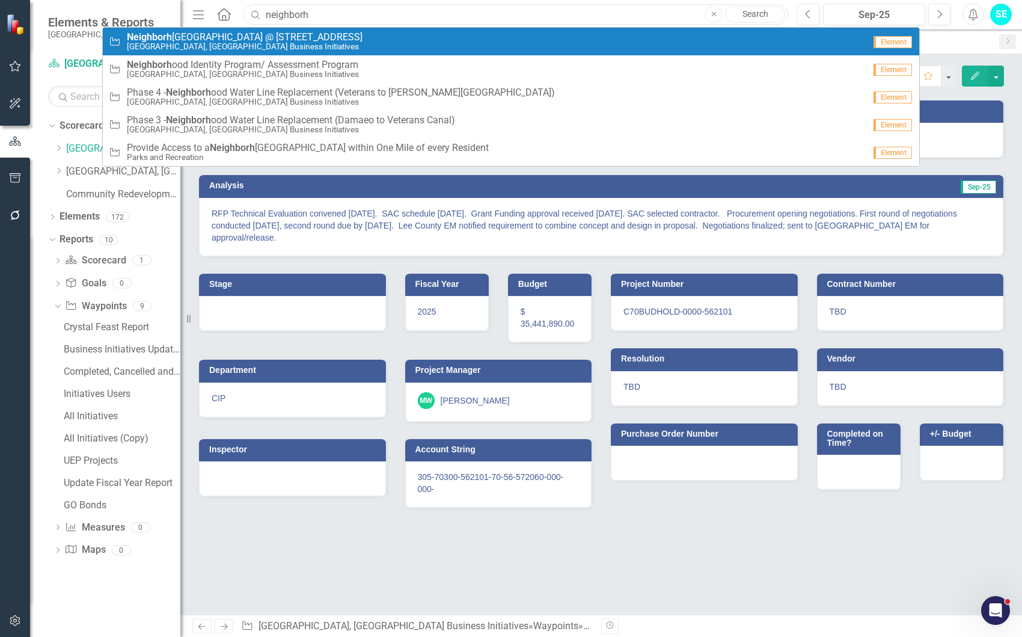
type input "neighborh"
click at [268, 34] on span "Neighborh [GEOGRAPHIC_DATA] @ [STREET_ADDRESS]" at bounding box center [245, 37] width 236 height 11
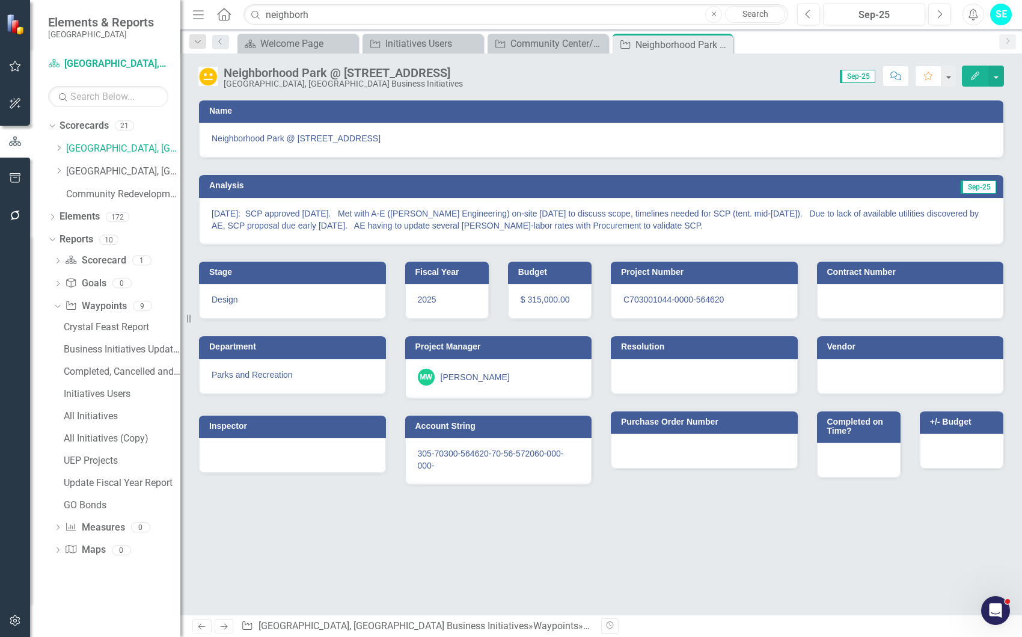
click at [970, 77] on icon "Edit" at bounding box center [975, 76] width 11 height 8
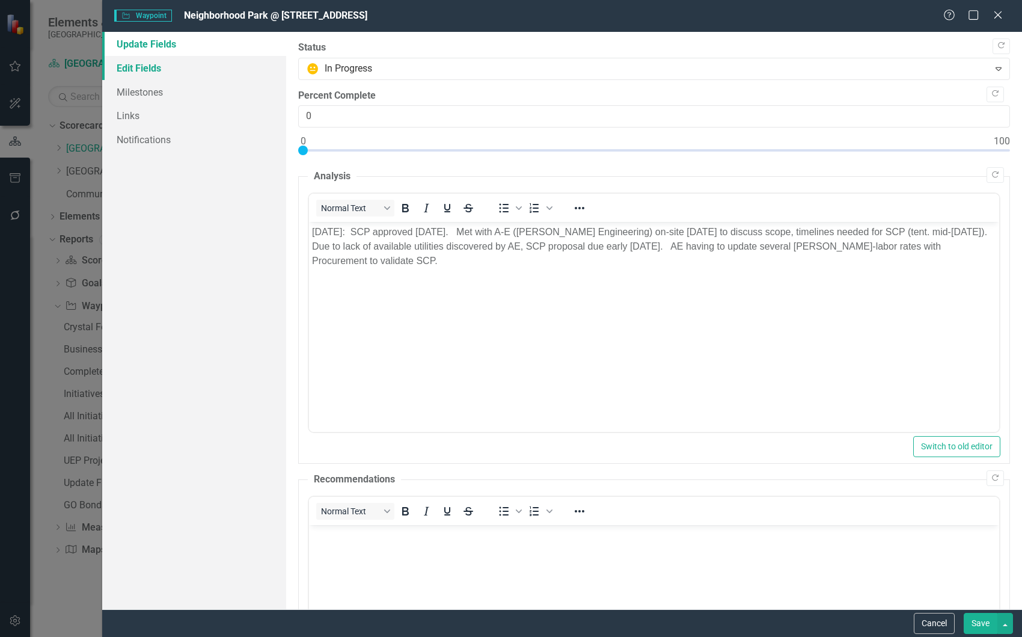
click at [174, 72] on link "Edit Fields" at bounding box center [194, 68] width 184 height 24
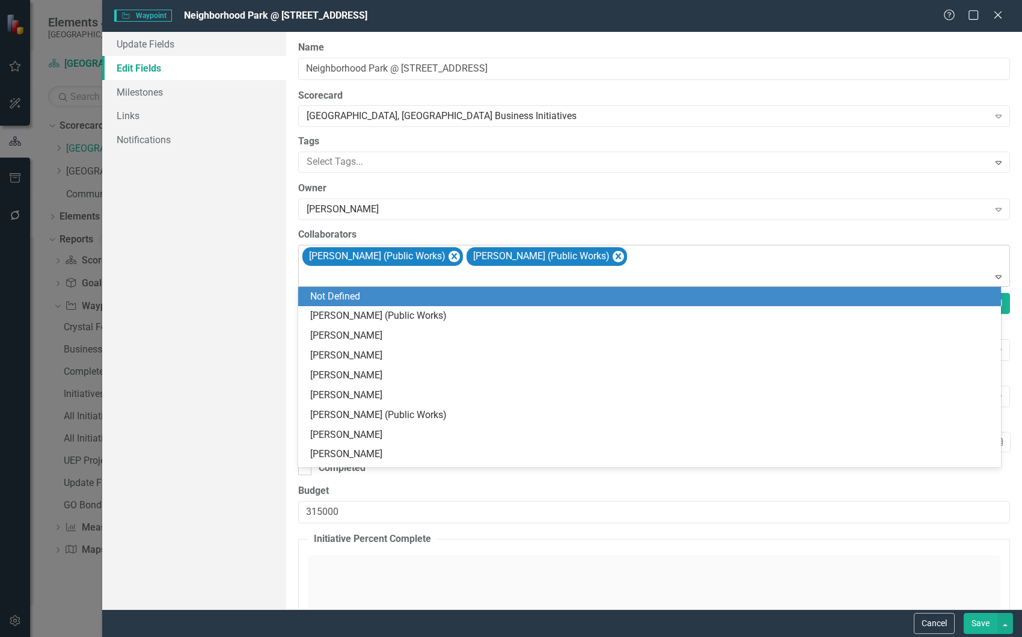
click at [700, 261] on div "[PERSON_NAME] (Public Works) [PERSON_NAME] (Public Works)" at bounding box center [655, 265] width 709 height 41
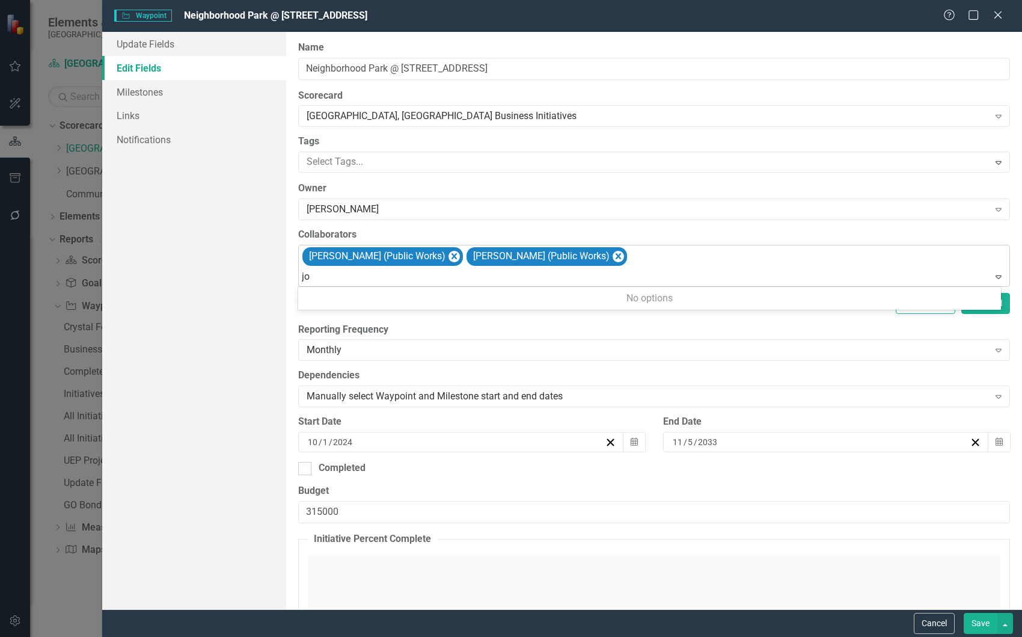
type input "[PERSON_NAME]"
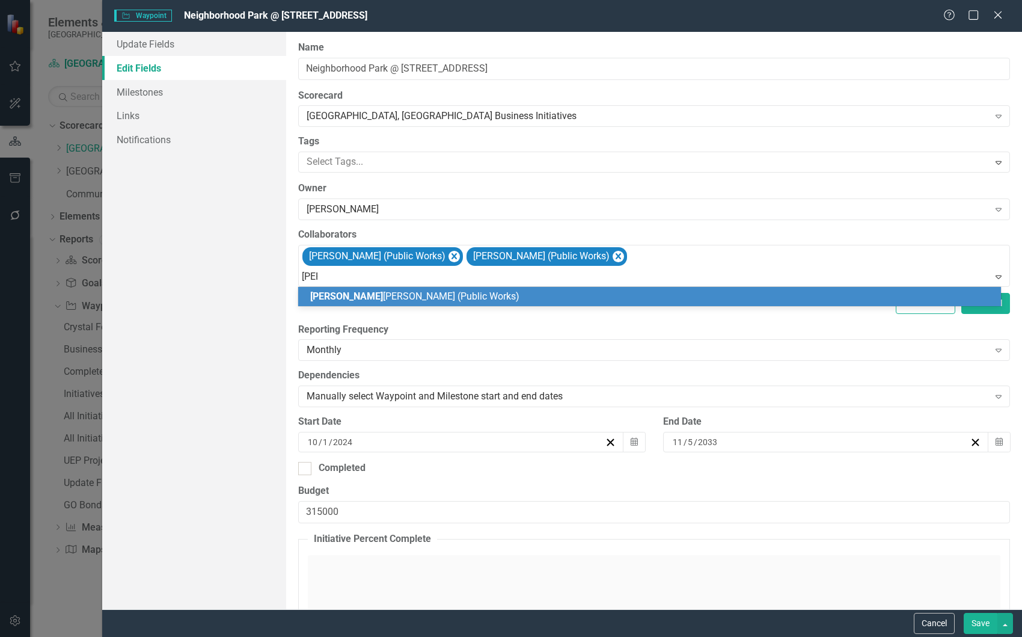
click at [683, 290] on div "[PERSON_NAME] (Public Works)" at bounding box center [651, 297] width 683 height 14
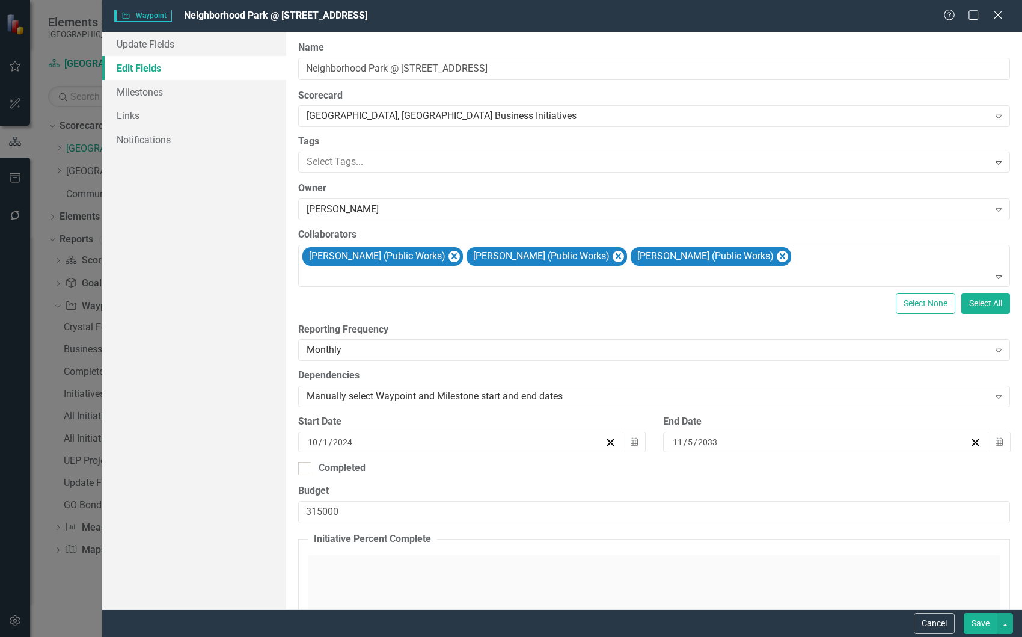
click at [979, 624] on button "Save" at bounding box center [981, 623] width 34 height 21
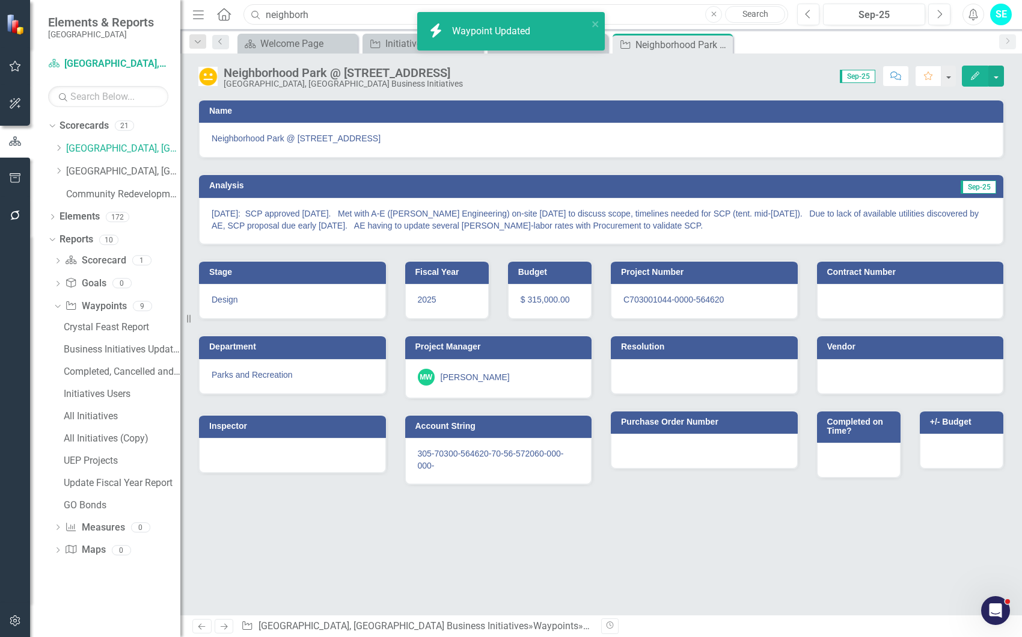
click at [325, 16] on input "neighborh" at bounding box center [515, 14] width 545 height 21
click at [323, 13] on input "neighborh" at bounding box center [515, 14] width 545 height 21
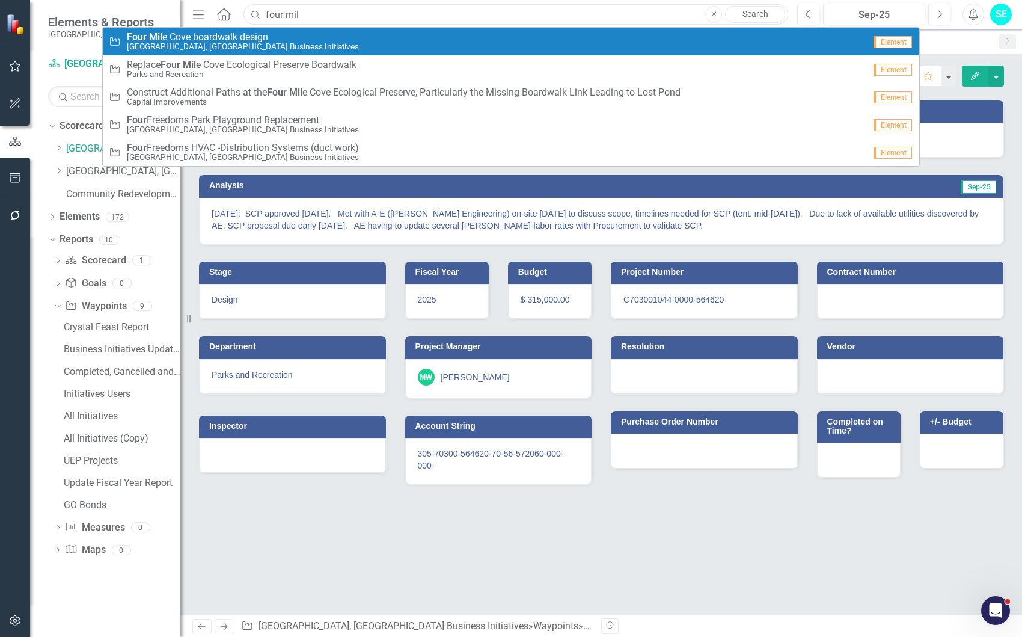
type input "four mil"
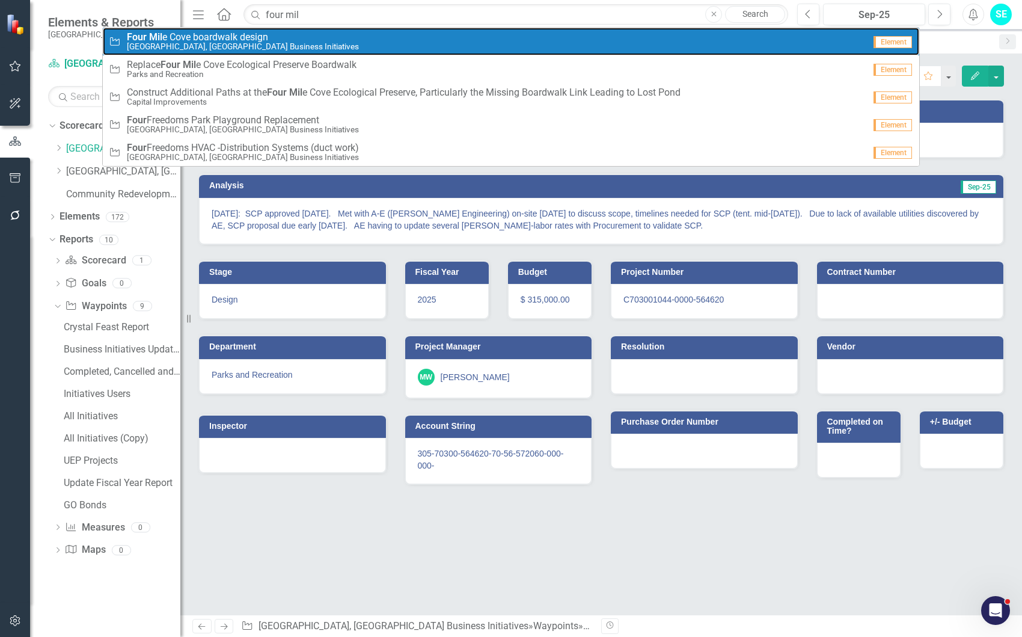
click at [323, 42] on div "Waypoint Four Mil e Cove boardwalk design [GEOGRAPHIC_DATA], [GEOGRAPHIC_DATA] …" at bounding box center [487, 42] width 756 height 20
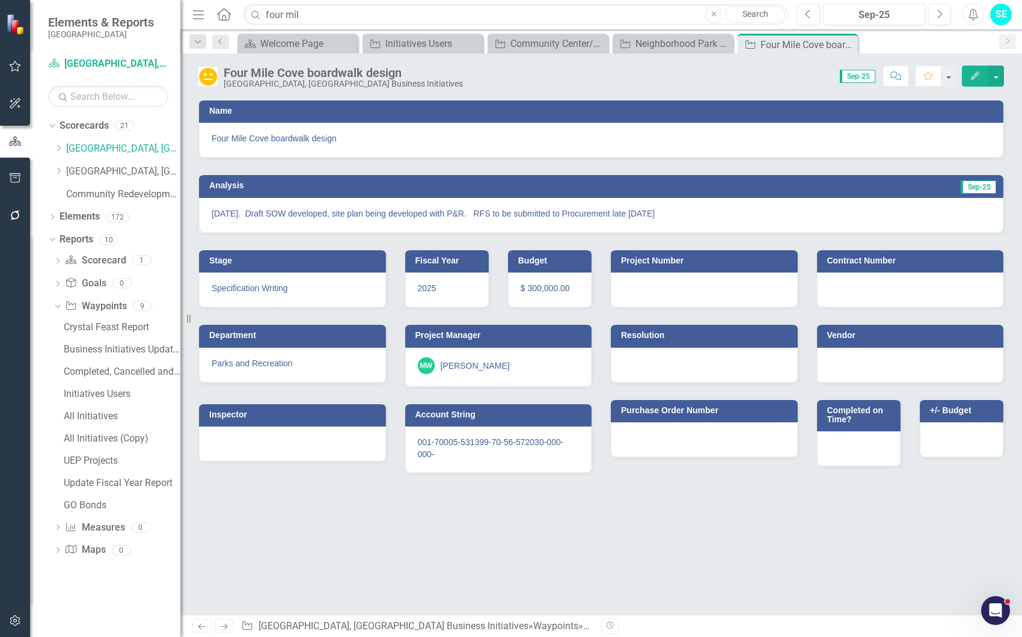
click at [975, 74] on icon "button" at bounding box center [975, 76] width 8 height 8
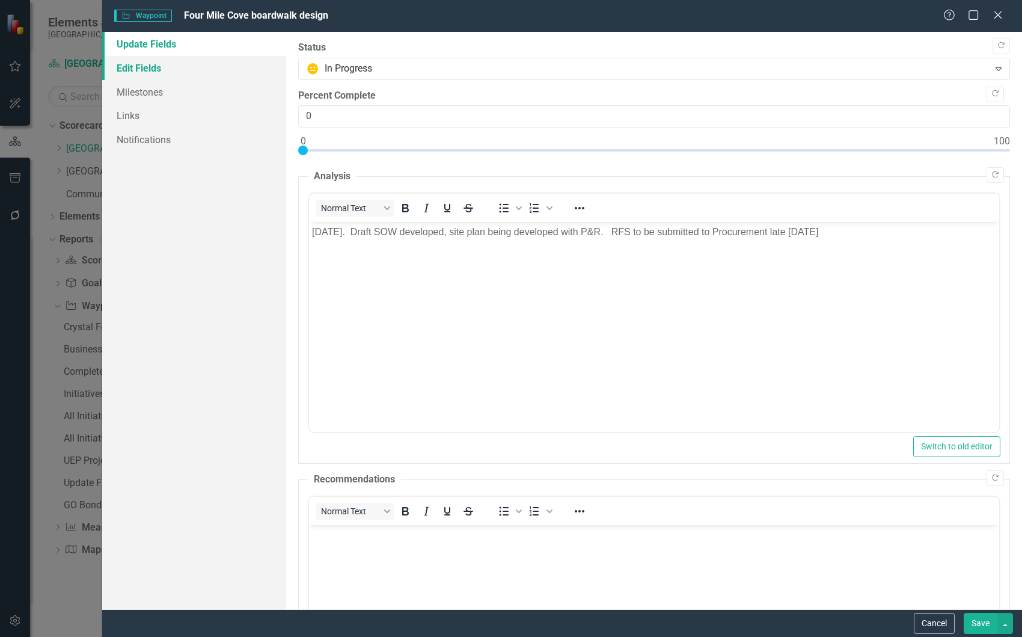
click at [203, 70] on link "Edit Fields" at bounding box center [194, 68] width 184 height 24
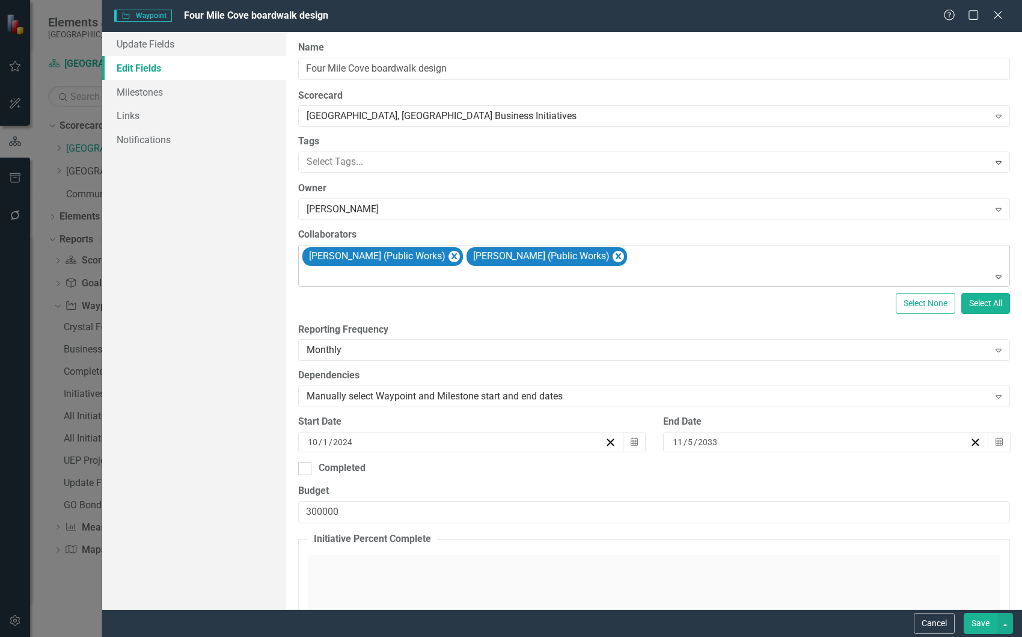
click at [658, 263] on div "[PERSON_NAME] (Public Works) [PERSON_NAME] (Public Works)" at bounding box center [655, 265] width 709 height 41
type input "[PERSON_NAME]"
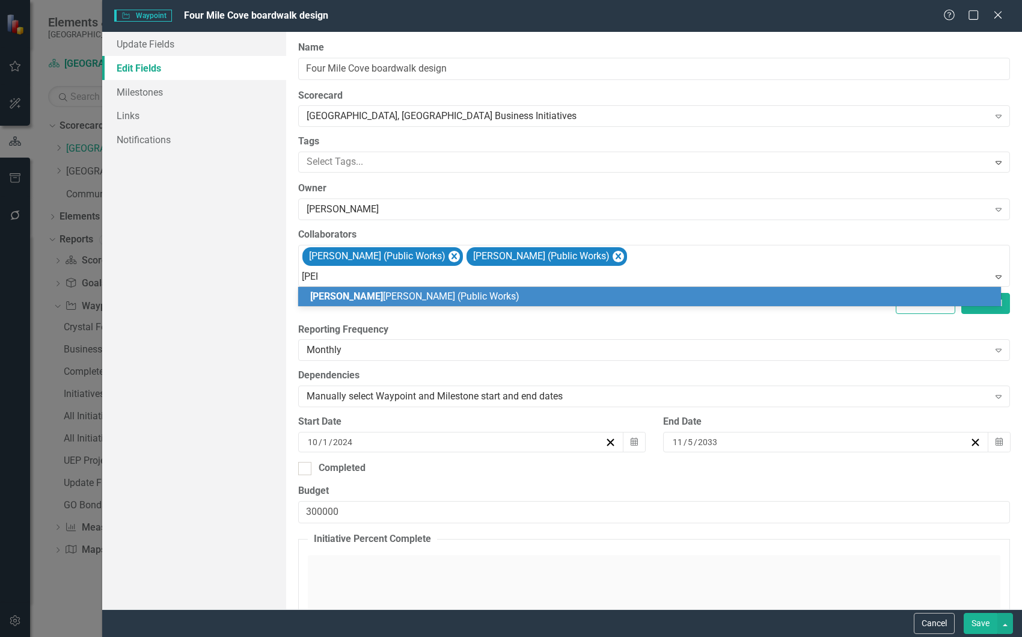
click at [698, 293] on div "[PERSON_NAME] (Public Works)" at bounding box center [651, 297] width 683 height 14
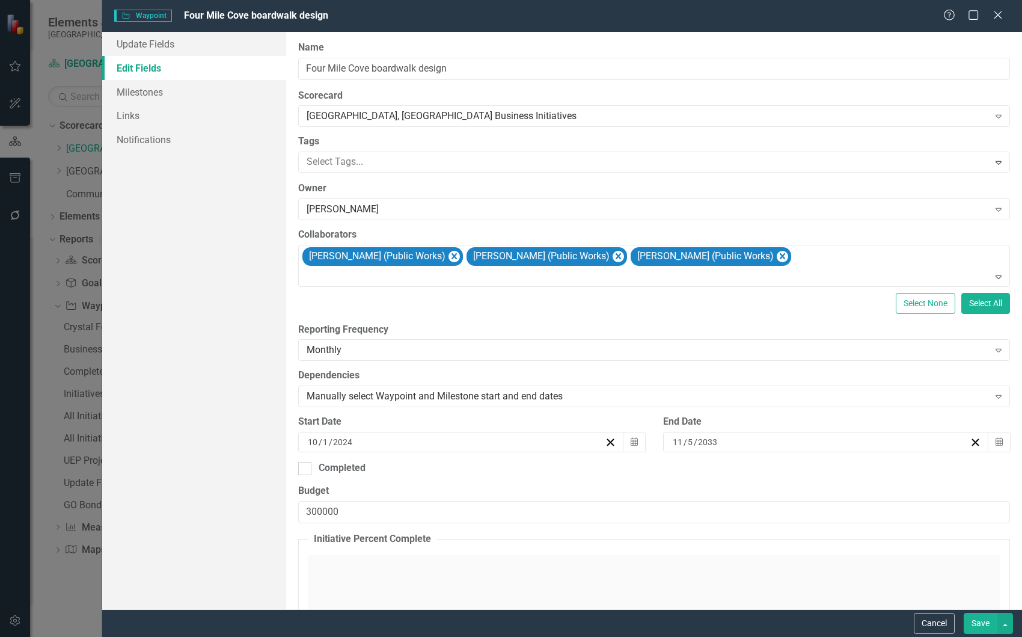
click at [992, 623] on button "Save" at bounding box center [981, 623] width 34 height 21
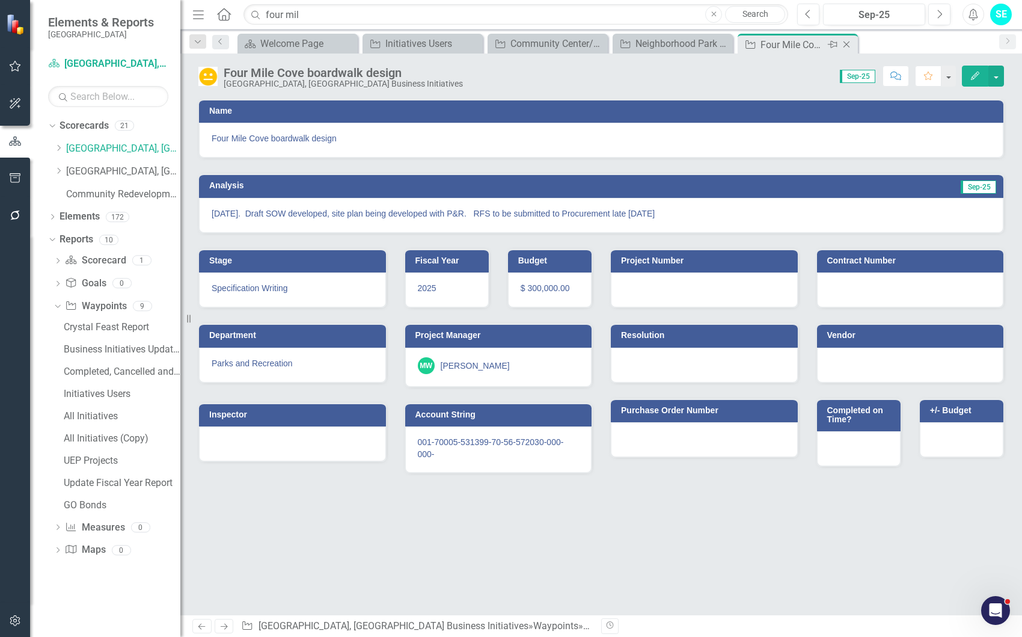
click at [846, 42] on icon "Close" at bounding box center [846, 45] width 12 height 10
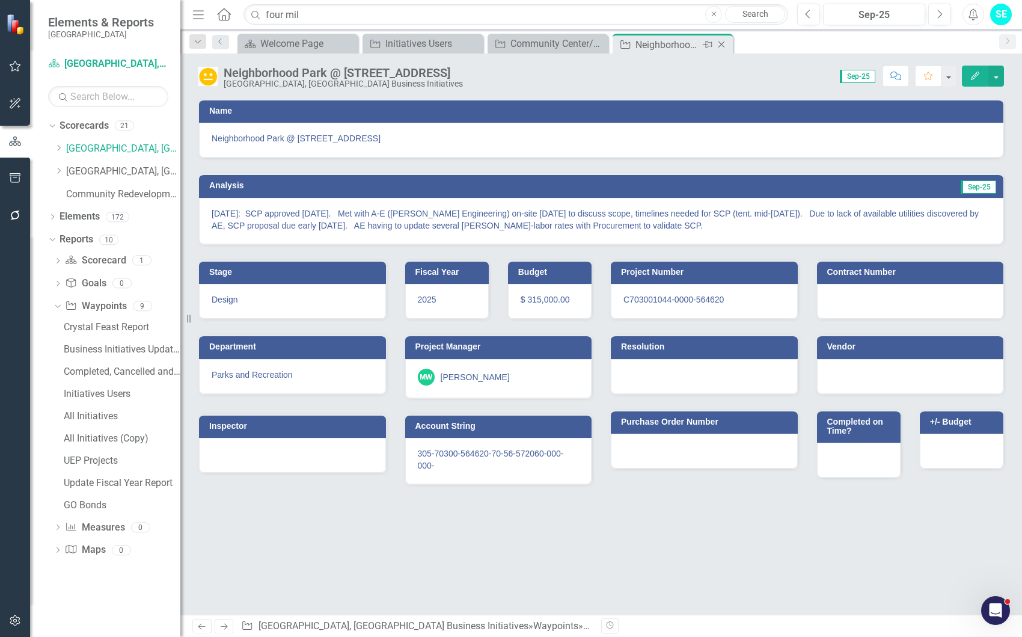
click at [721, 41] on icon "Close" at bounding box center [721, 45] width 12 height 10
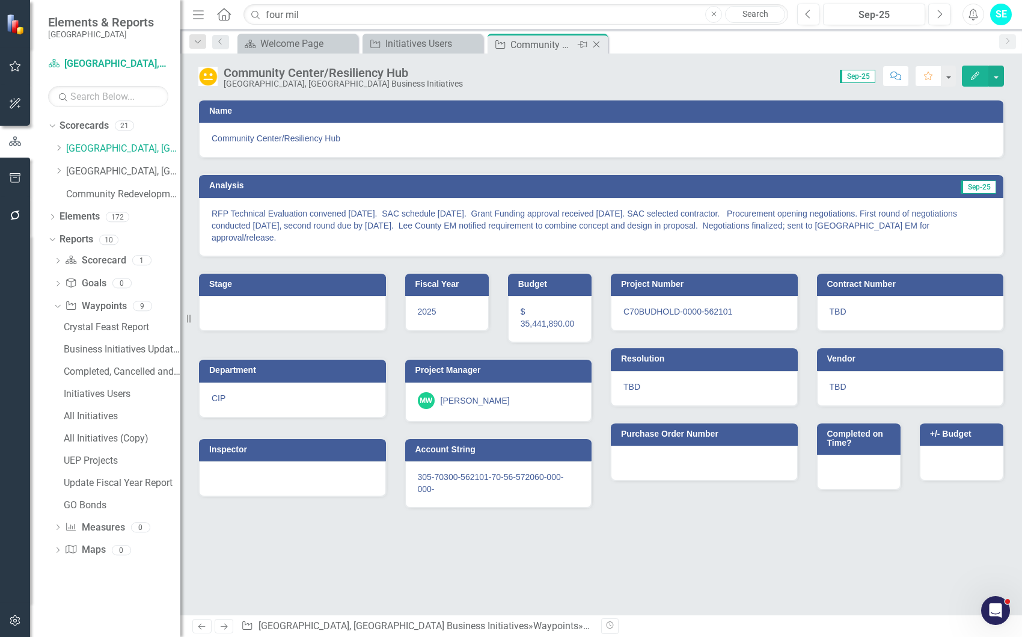
click at [598, 42] on icon "Close" at bounding box center [596, 45] width 12 height 10
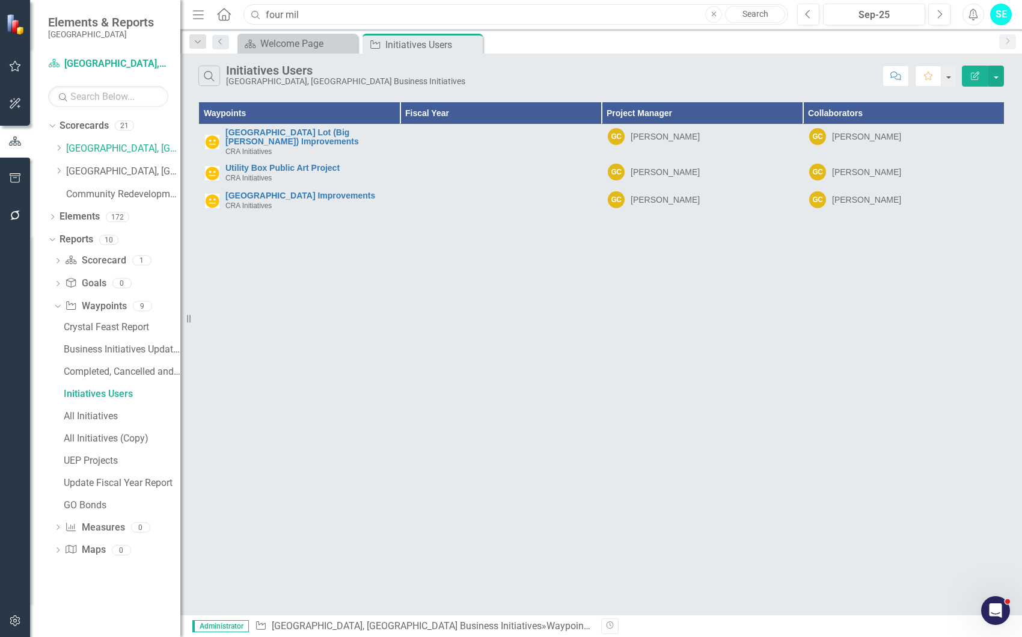
click at [357, 17] on input "four mil" at bounding box center [515, 14] width 545 height 21
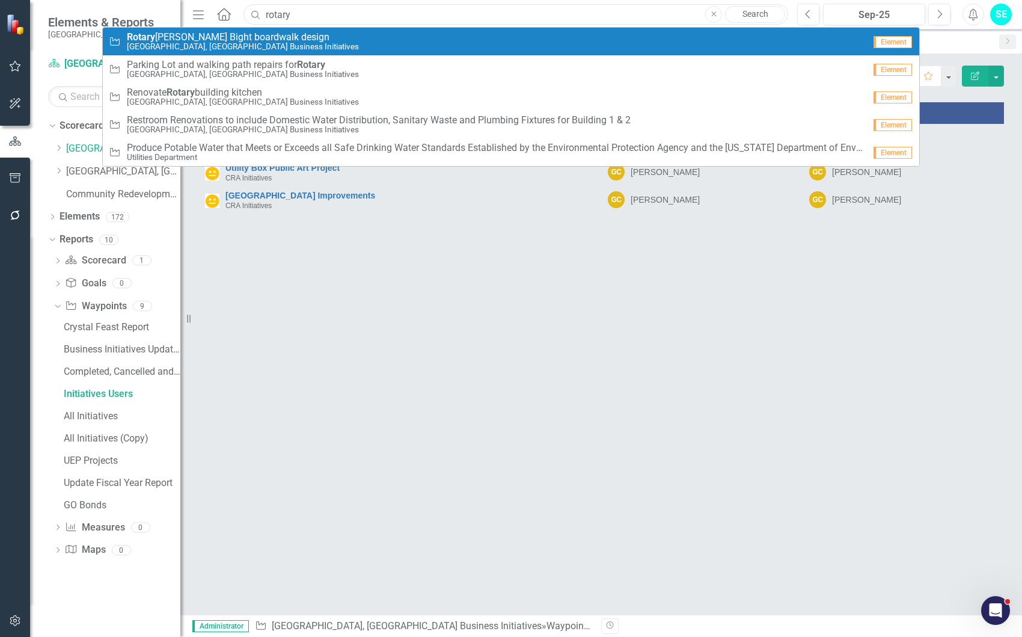
type input "rotary"
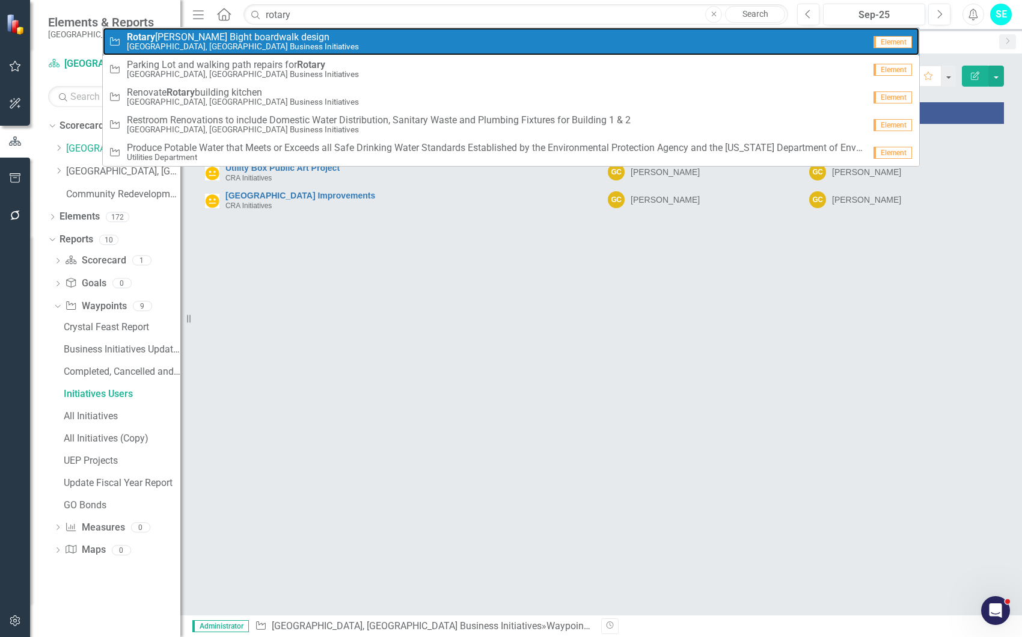
click at [342, 44] on div "Waypoint Rotary [PERSON_NAME] Bight boardwalk design [GEOGRAPHIC_DATA], [GEOGRA…" at bounding box center [487, 42] width 756 height 20
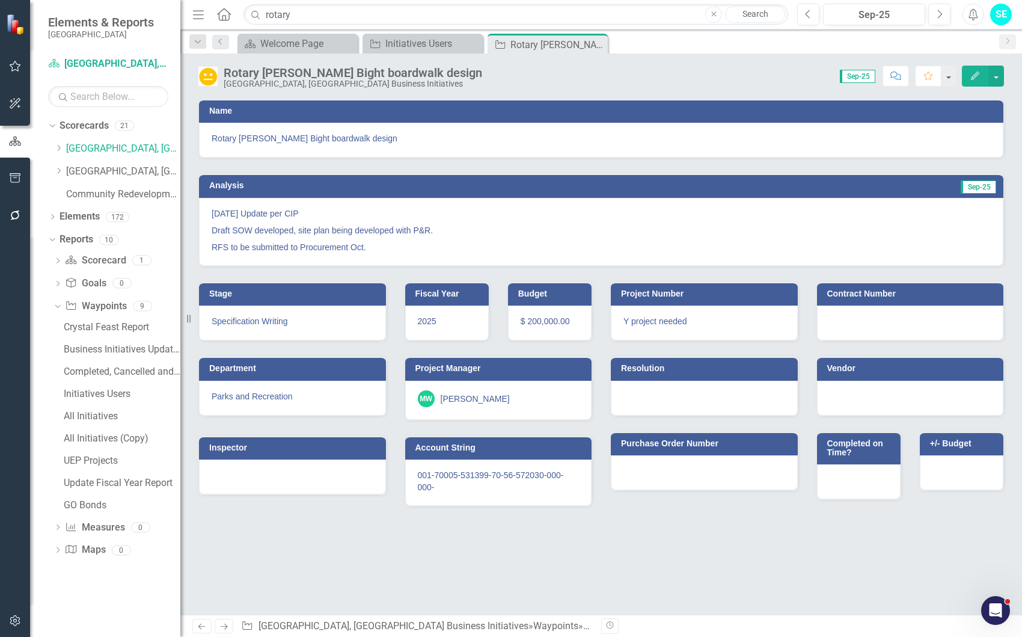
click at [969, 76] on button "Edit" at bounding box center [975, 76] width 26 height 21
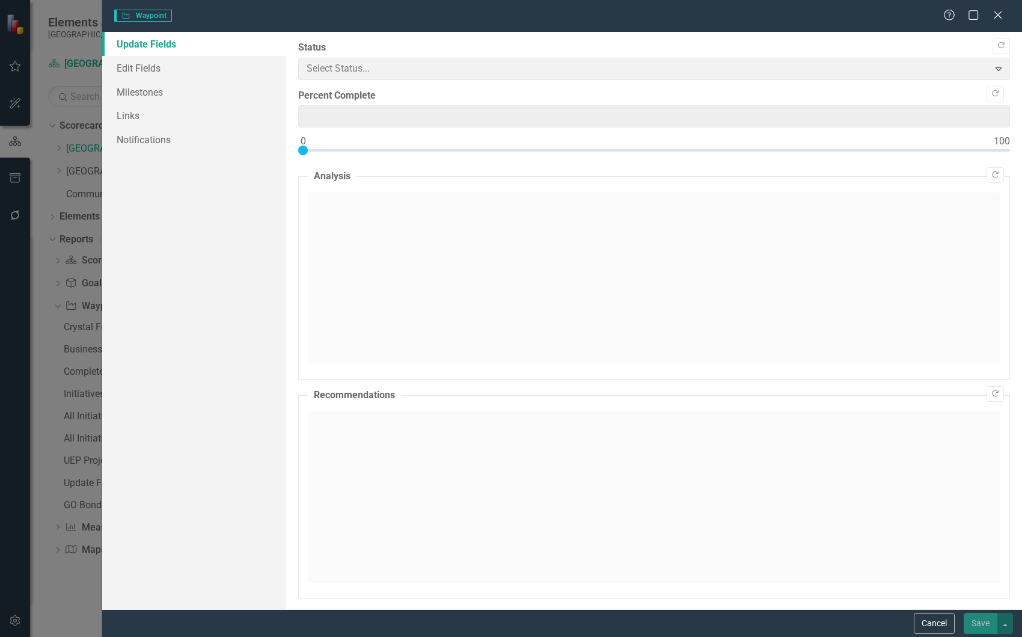
type input "0"
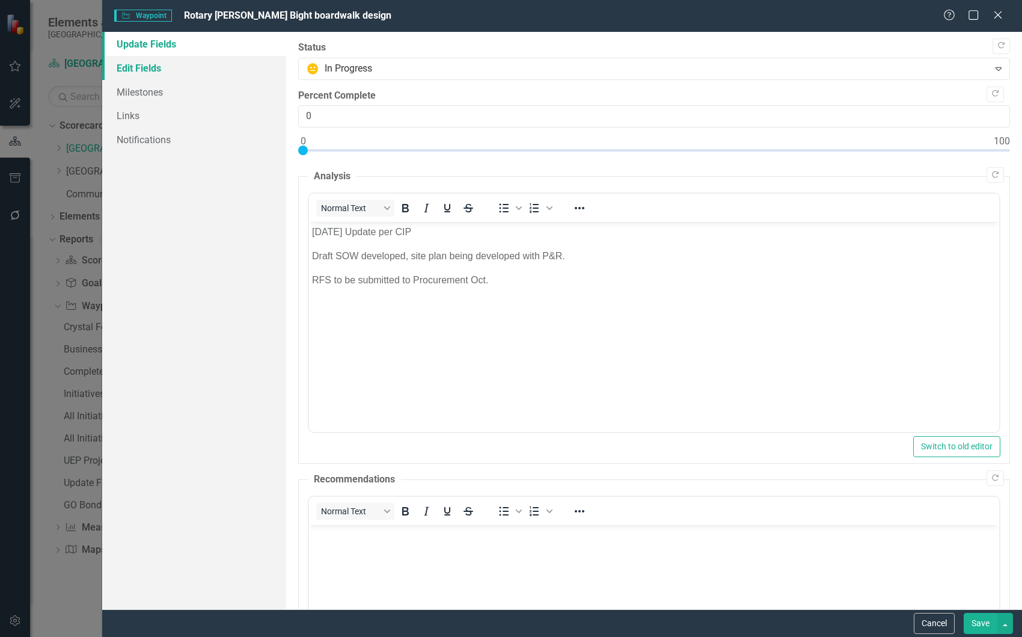
click at [191, 63] on link "Edit Fields" at bounding box center [194, 68] width 184 height 24
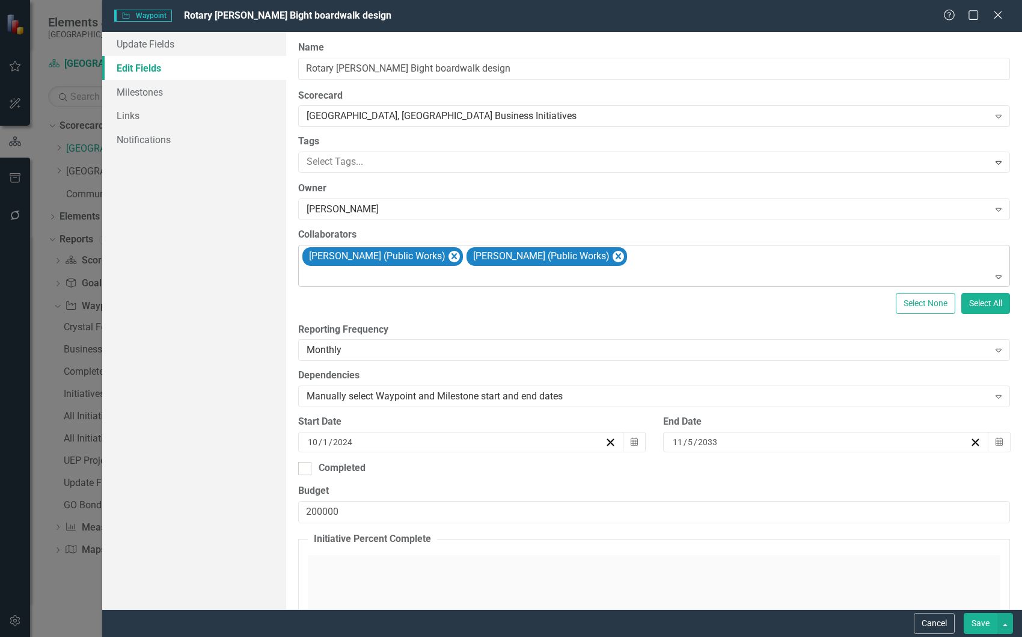
click at [705, 267] on div "[PERSON_NAME] (Public Works) [PERSON_NAME] (Public Works)" at bounding box center [655, 265] width 709 height 41
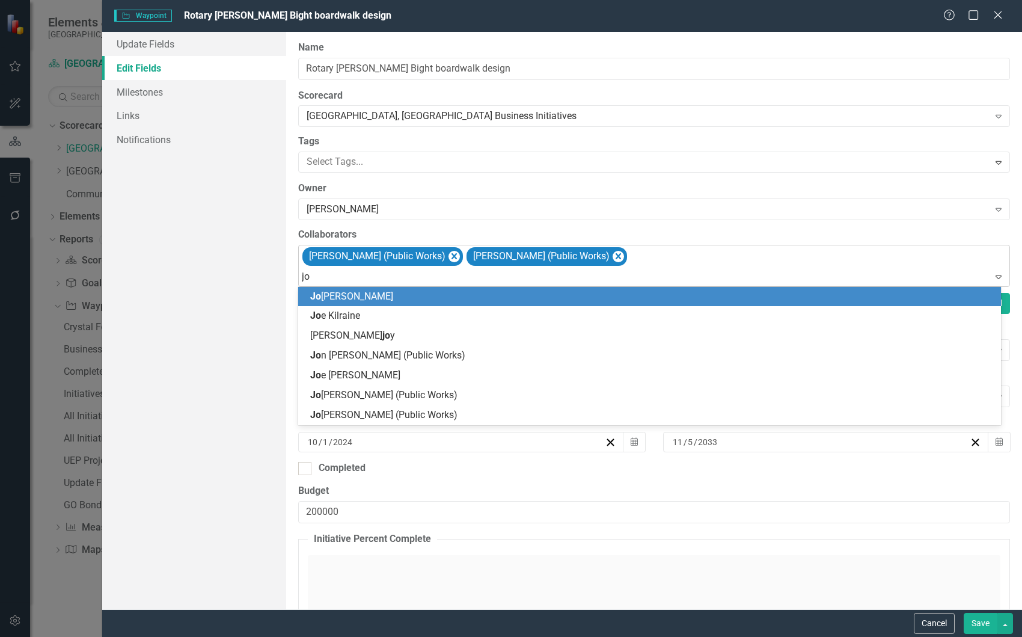
type input "[PERSON_NAME]"
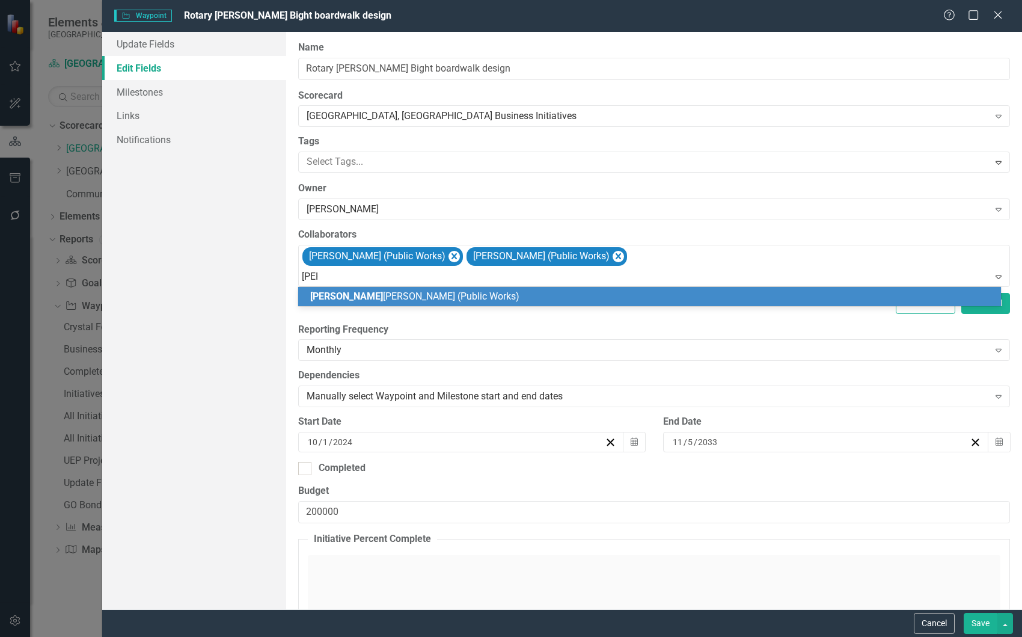
click at [695, 296] on div "[PERSON_NAME] (Public Works)" at bounding box center [651, 297] width 683 height 14
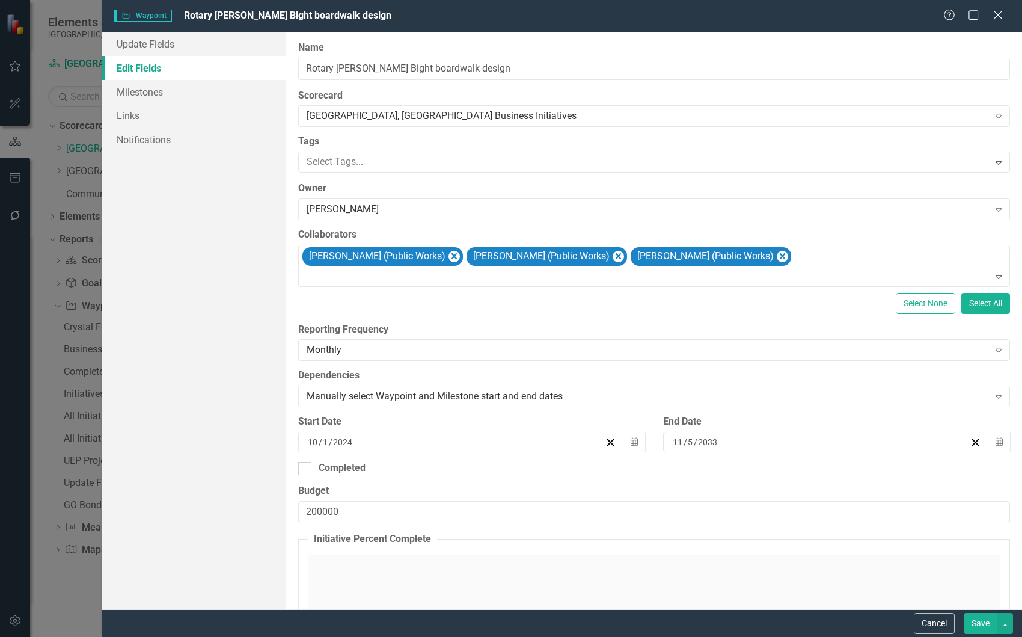
click at [989, 620] on button "Save" at bounding box center [981, 623] width 34 height 21
